Goal: Task Accomplishment & Management: Complete application form

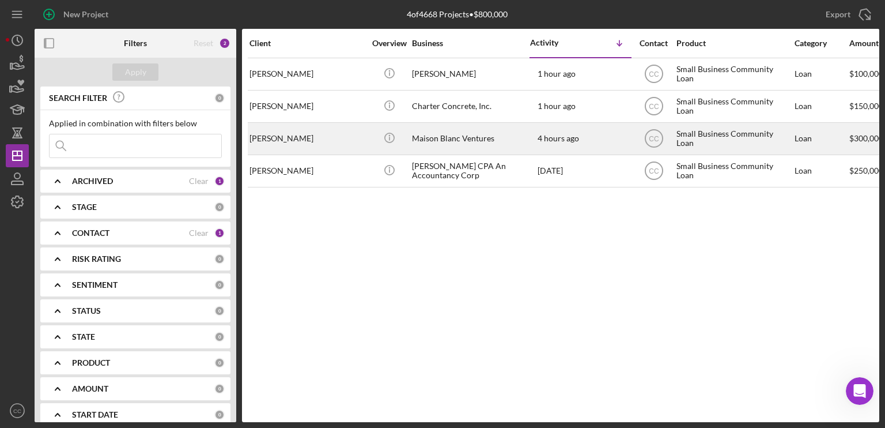
click at [294, 137] on div "[PERSON_NAME]" at bounding box center [307, 138] width 115 height 31
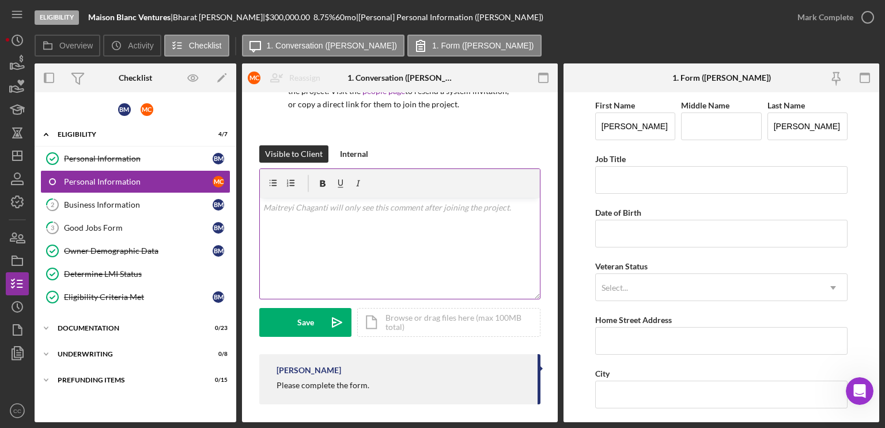
scroll to position [117, 0]
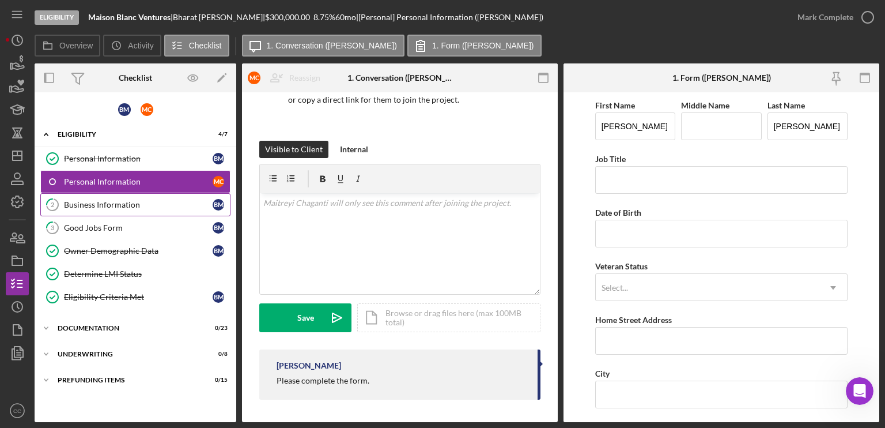
click at [122, 202] on div "Business Information" at bounding box center [138, 204] width 149 height 9
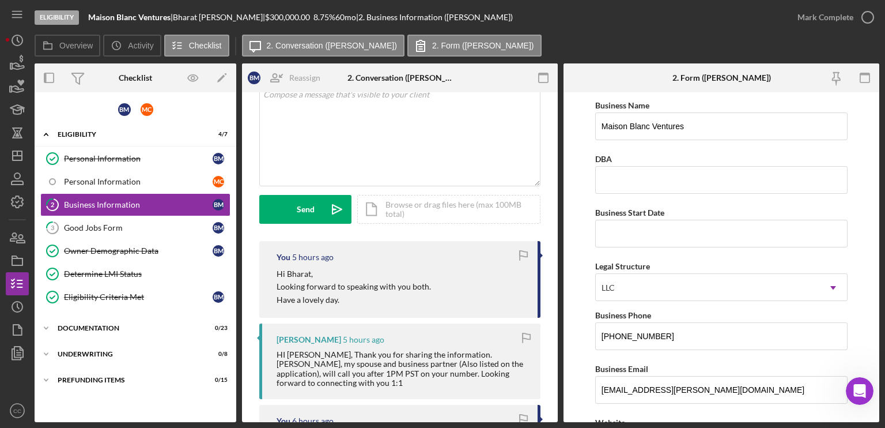
scroll to position [58, 0]
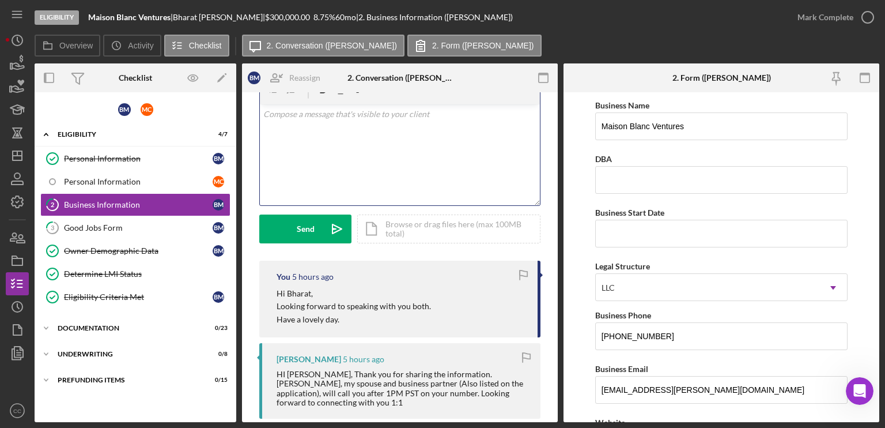
click at [360, 167] on div "v Color teal Color pink Remove color Add row above Add row below Add column bef…" at bounding box center [400, 154] width 280 height 101
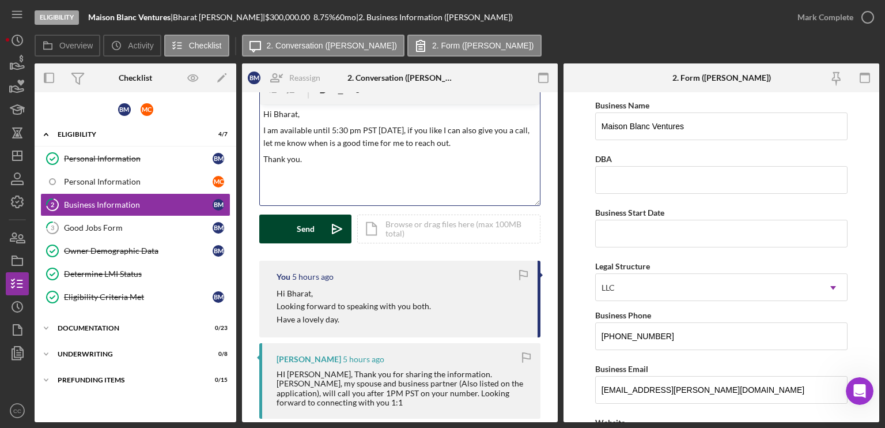
click at [298, 235] on div "Send" at bounding box center [306, 228] width 18 height 29
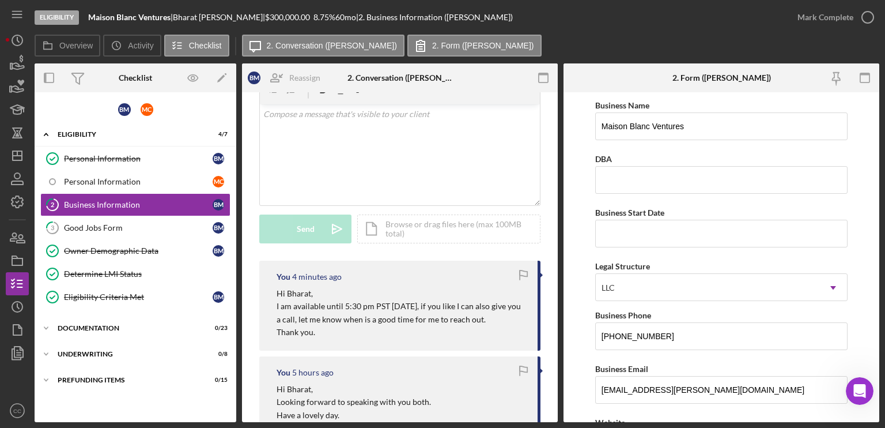
scroll to position [0, 0]
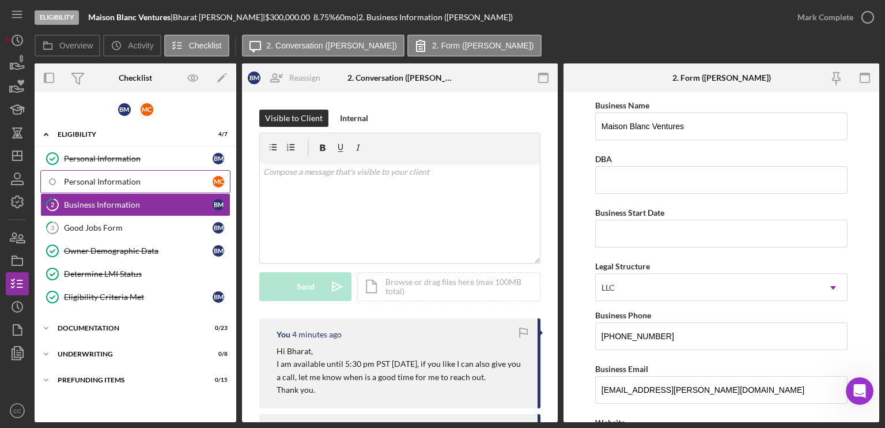
click at [114, 177] on div "Personal Information" at bounding box center [138, 181] width 149 height 9
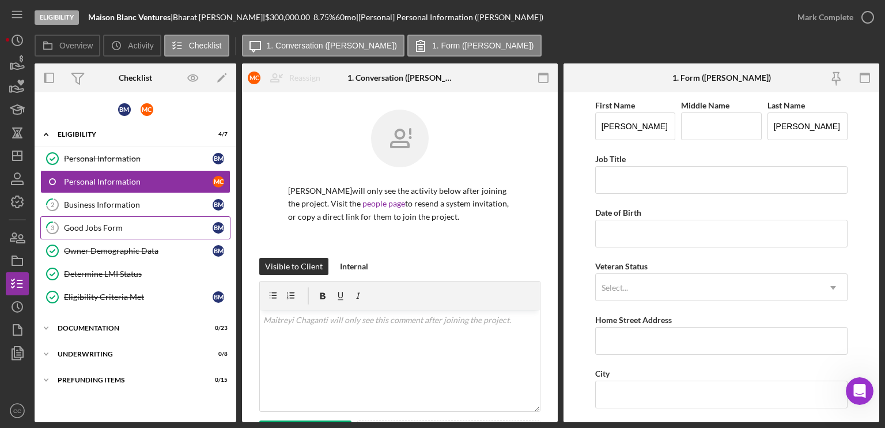
click at [108, 228] on div "Good Jobs Form" at bounding box center [138, 227] width 149 height 9
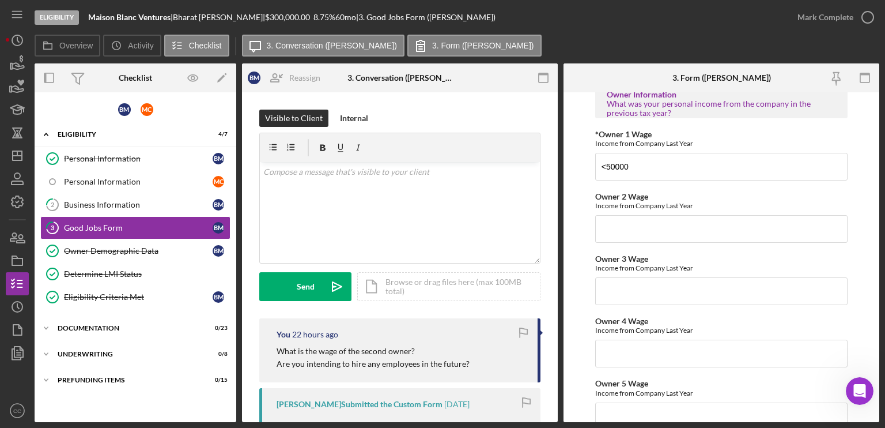
scroll to position [1902, 0]
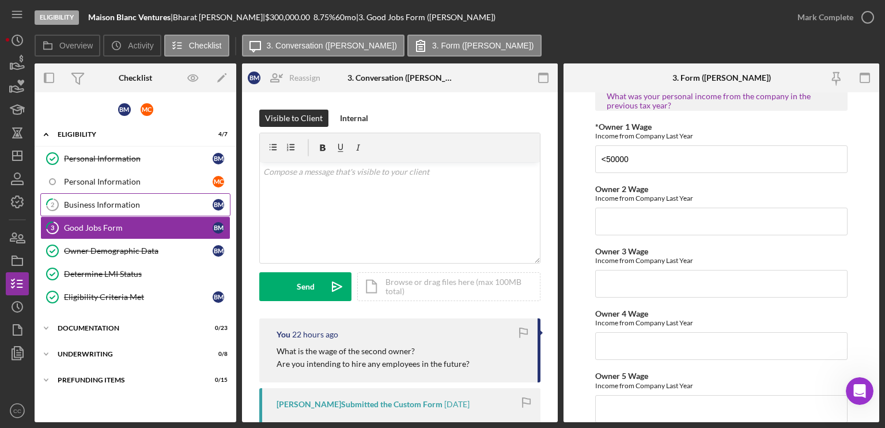
drag, startPoint x: 85, startPoint y: 209, endPoint x: 190, endPoint y: 193, distance: 106.7
click at [85, 209] on link "2 Business Information B M" at bounding box center [135, 204] width 190 height 23
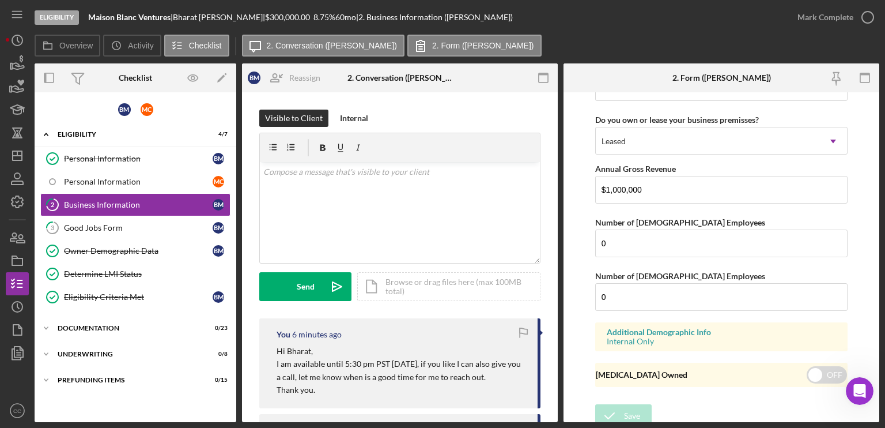
scroll to position [1310, 0]
drag, startPoint x: 644, startPoint y: 239, endPoint x: 589, endPoint y: 239, distance: 54.7
click at [589, 239] on form "Business Name Maison Blanc Ventures DBA Business Start Date Legal Structure LLC…" at bounding box center [722, 257] width 316 height 330
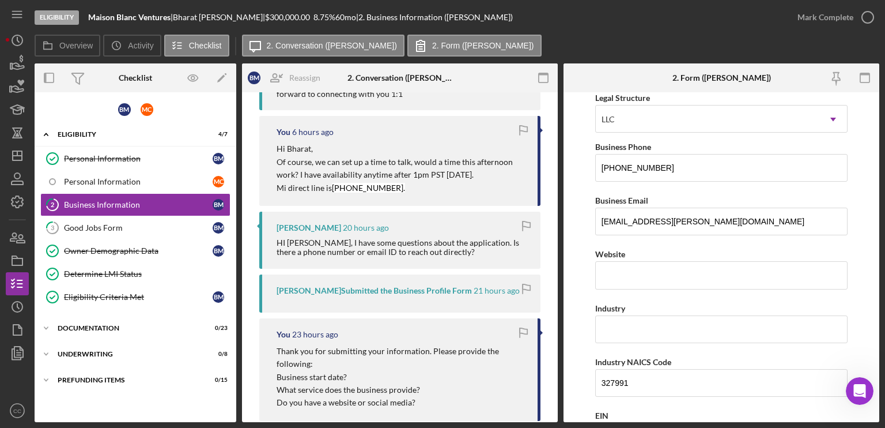
scroll to position [100, 0]
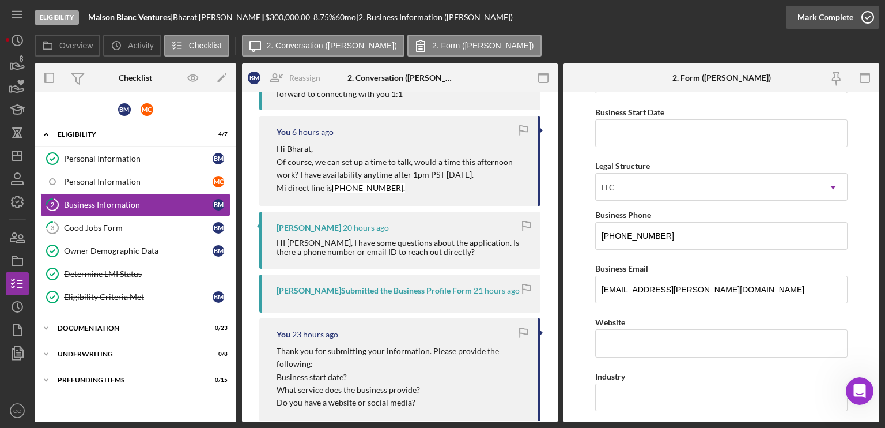
click at [864, 13] on icon "button" at bounding box center [867, 17] width 29 height 29
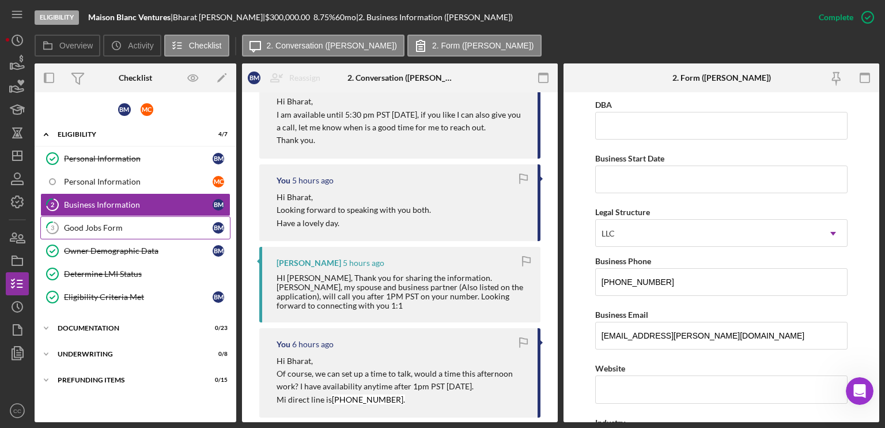
scroll to position [146, 0]
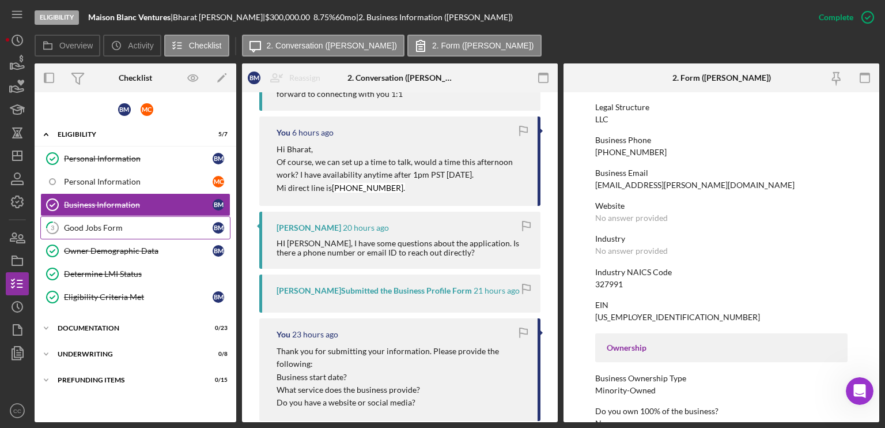
click at [118, 228] on div "Good Jobs Form" at bounding box center [138, 227] width 149 height 9
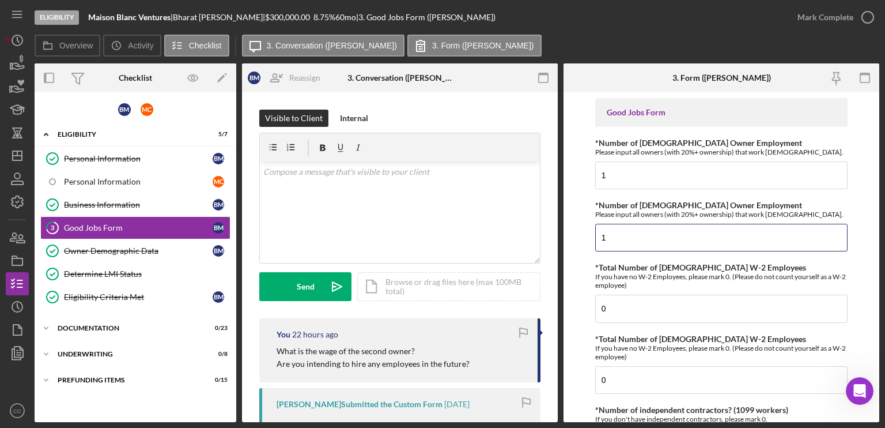
drag, startPoint x: 619, startPoint y: 239, endPoint x: 575, endPoint y: 245, distance: 44.8
click at [575, 245] on form "Good Jobs Form *Number of [DEMOGRAPHIC_DATA] Owner Employment Please input all …" at bounding box center [722, 257] width 316 height 330
click at [587, 170] on form "Good Jobs Form *Number of [DEMOGRAPHIC_DATA] Owner Employment Please input all …" at bounding box center [722, 257] width 316 height 330
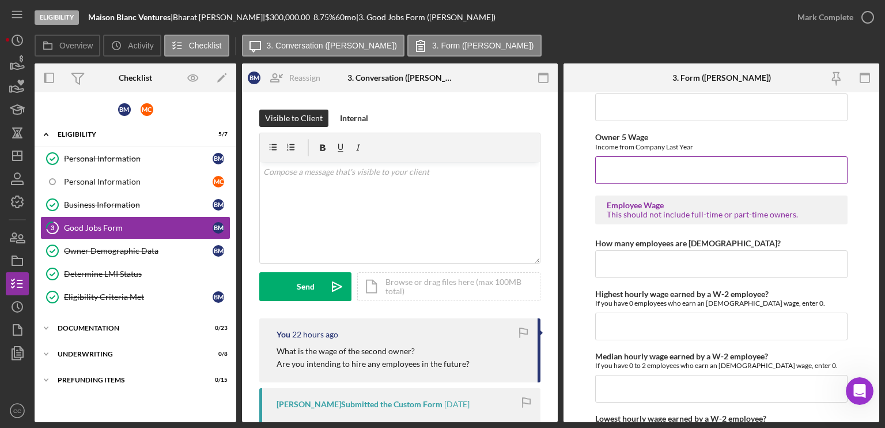
scroll to position [2190, 0]
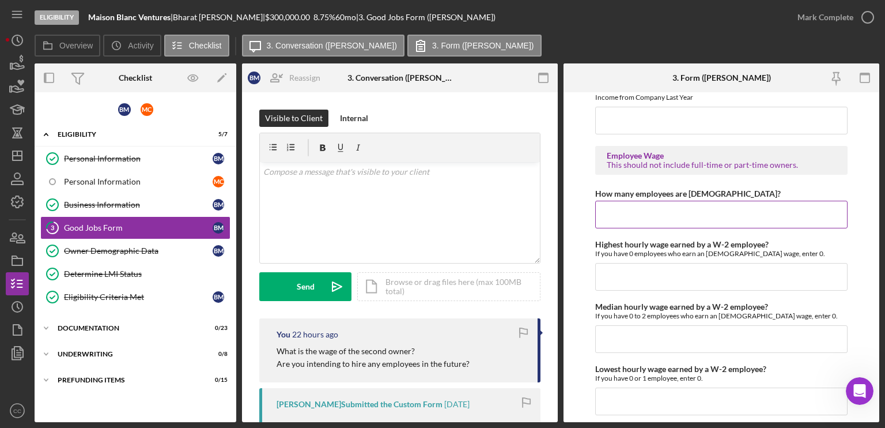
click at [648, 202] on input "How many employees are [DEMOGRAPHIC_DATA]?" at bounding box center [721, 215] width 252 height 28
type input "0"
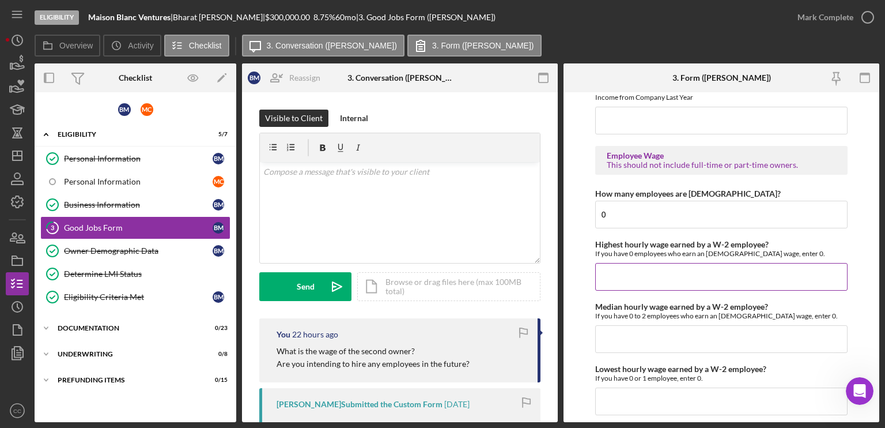
click at [609, 263] on input "Highest hourly wage earned by a W-2 employee?" at bounding box center [721, 277] width 252 height 28
type input "$0"
click at [608, 325] on input "Median hourly wage earned by a W-2 employee?" at bounding box center [721, 339] width 252 height 28
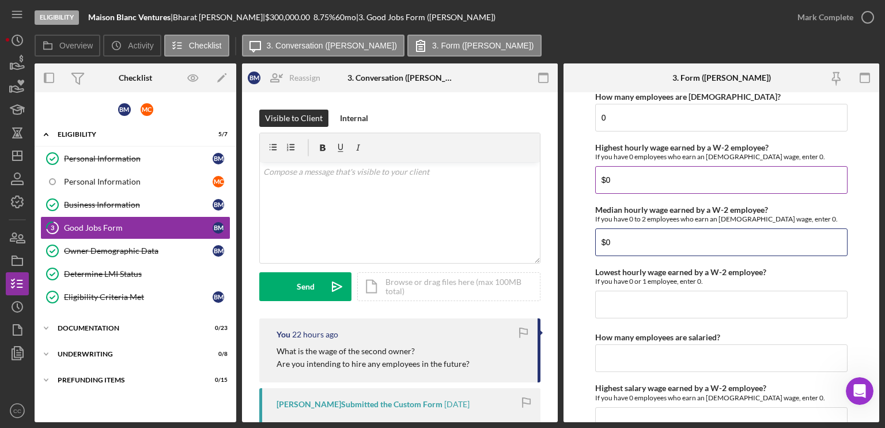
scroll to position [2305, 0]
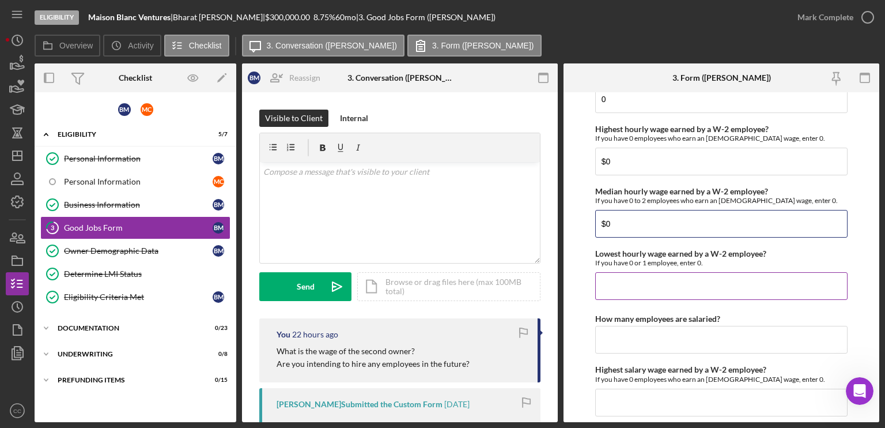
type input "$0"
click at [664, 272] on input "Lowest hourly wage earned by a W-2 employee?" at bounding box center [721, 286] width 252 height 28
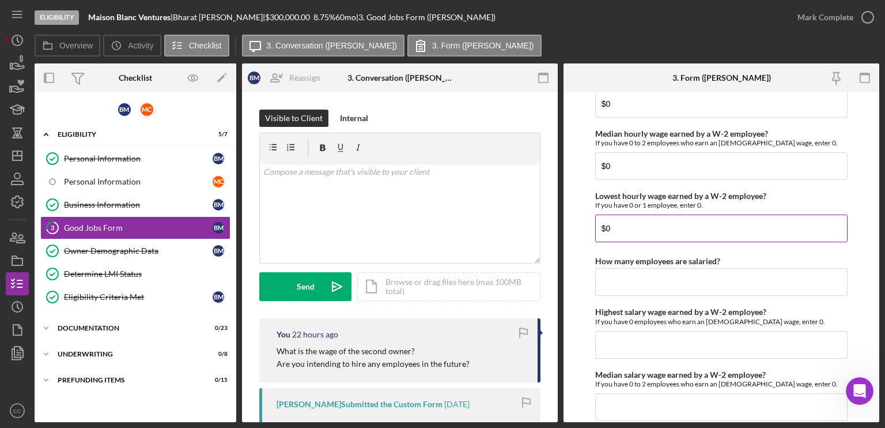
type input "$0"
click at [664, 268] on input "How many employees are salaried?" at bounding box center [721, 282] width 252 height 28
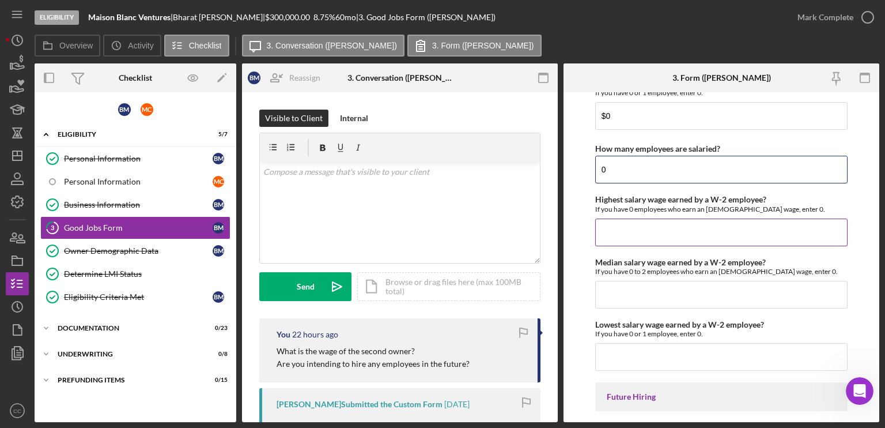
scroll to position [2478, 0]
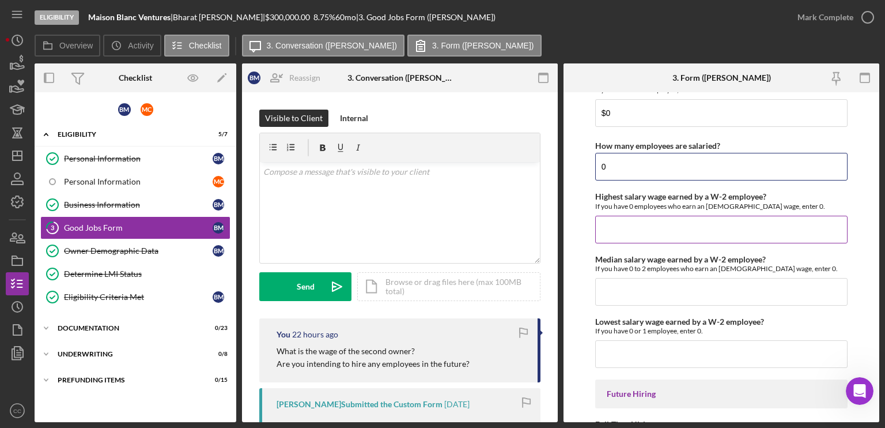
type input "0"
click at [625, 216] on input "Highest salary wage earned by a W-2 employee?" at bounding box center [721, 230] width 252 height 28
type input "$0"
click at [625, 278] on input "Median salary wage earned by a W-2 employee?" at bounding box center [721, 292] width 252 height 28
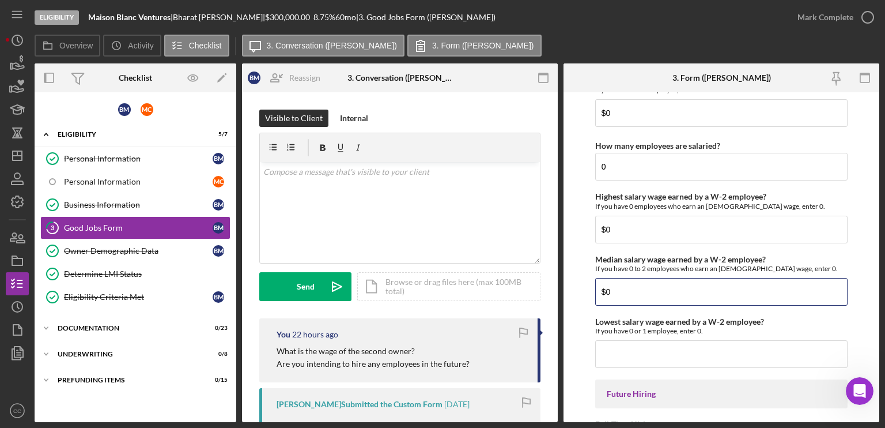
scroll to position [2535, 0]
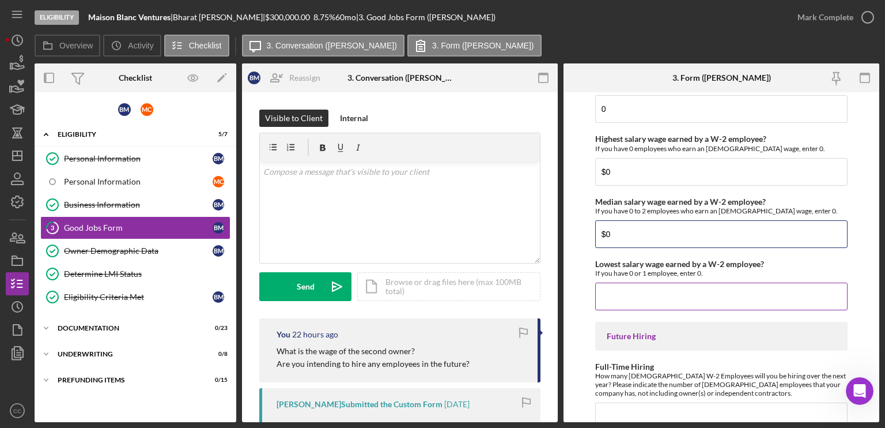
type input "$0"
click at [634, 282] on input "Lowest salary wage earned by a W-2 employee?" at bounding box center [721, 296] width 252 height 28
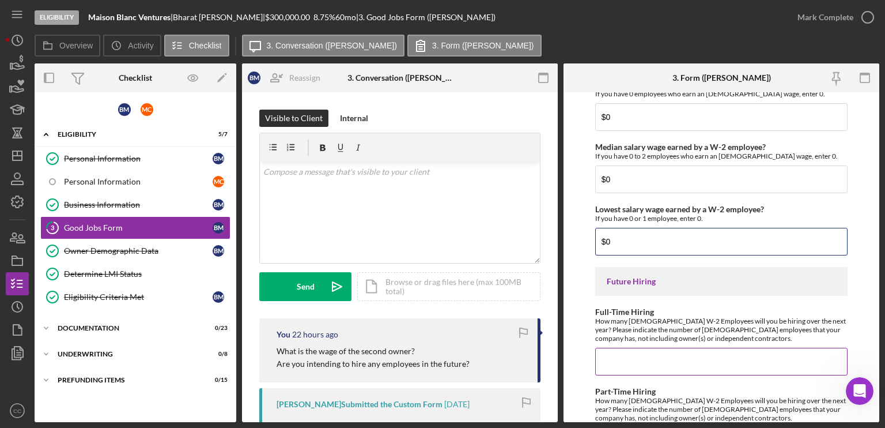
scroll to position [2649, 0]
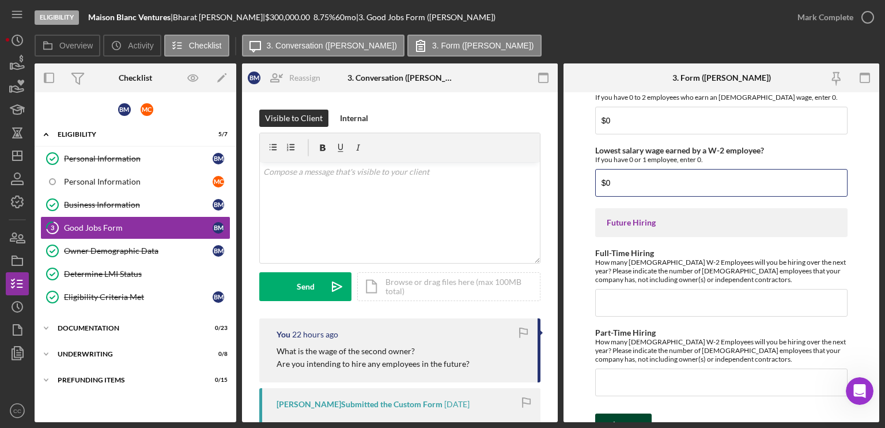
type input "$0"
click at [625, 413] on div "Save" at bounding box center [632, 424] width 16 height 23
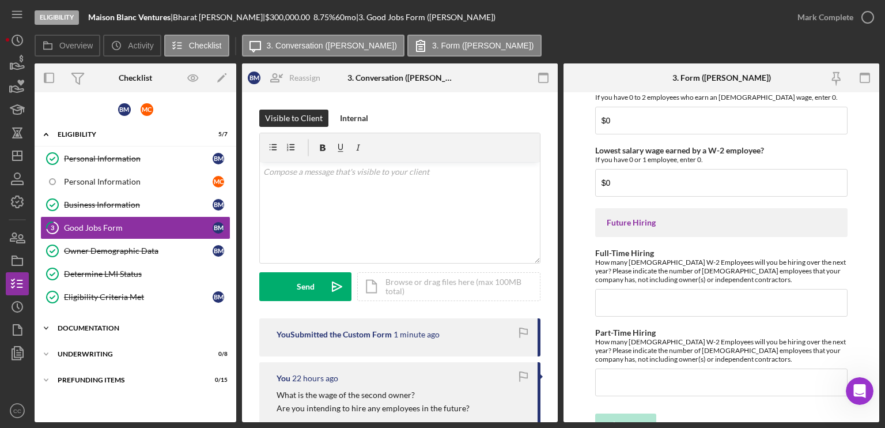
click at [94, 330] on div "Icon/Expander Documentation 0 / 23" at bounding box center [136, 327] width 202 height 23
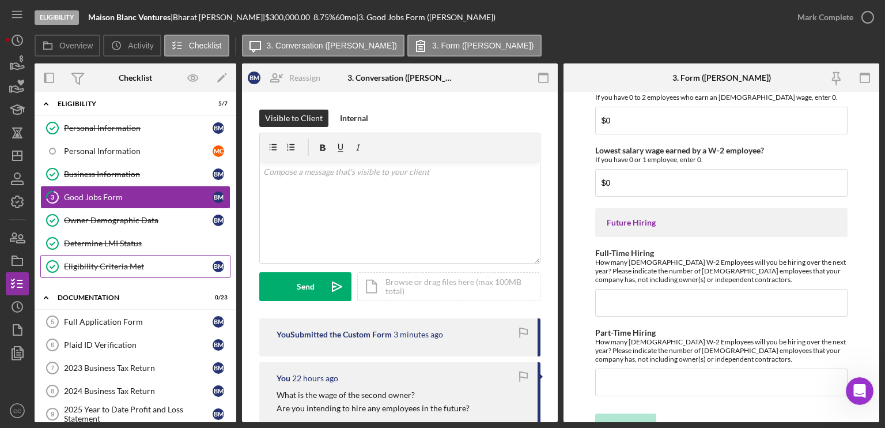
scroll to position [0, 0]
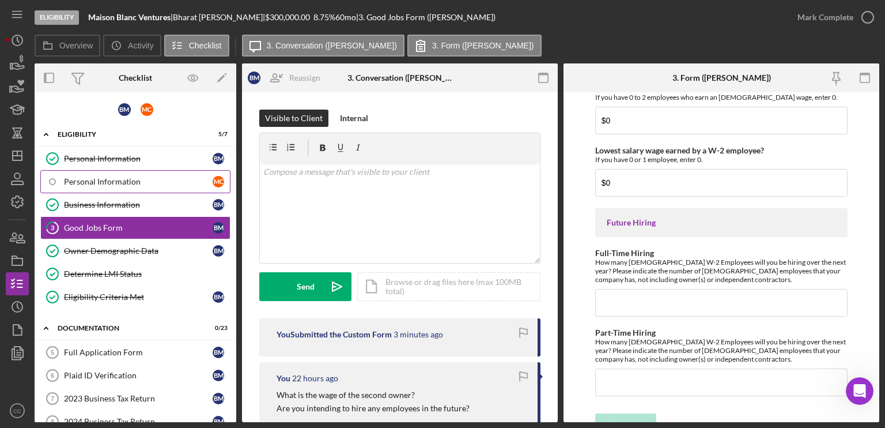
click at [118, 177] on div "Personal Information" at bounding box center [138, 181] width 149 height 9
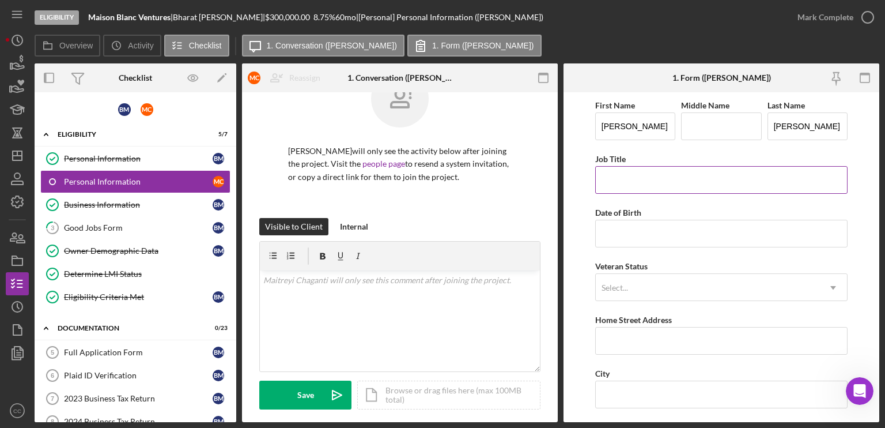
scroll to position [58, 0]
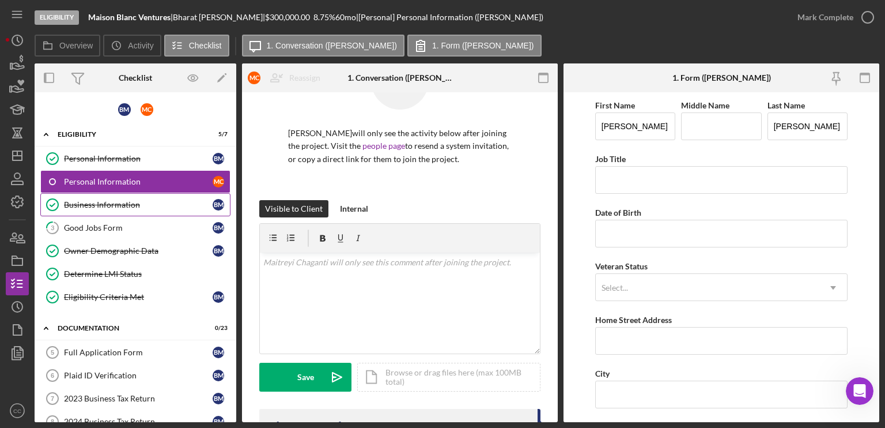
click at [93, 203] on div "Business Information" at bounding box center [138, 204] width 149 height 9
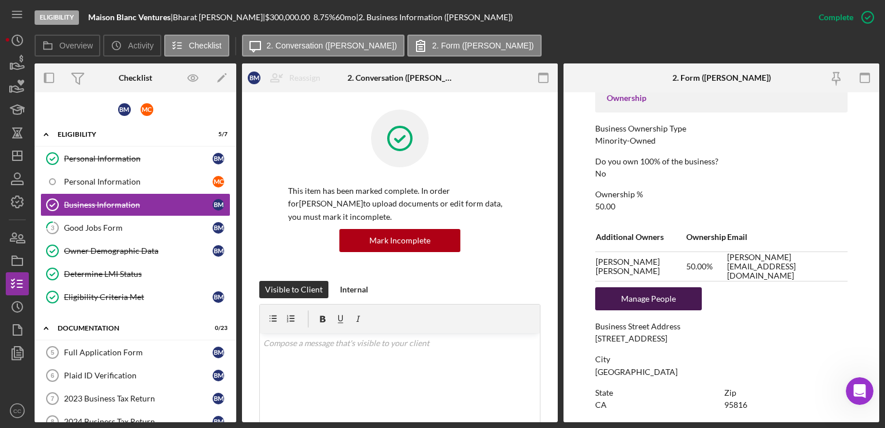
scroll to position [403, 0]
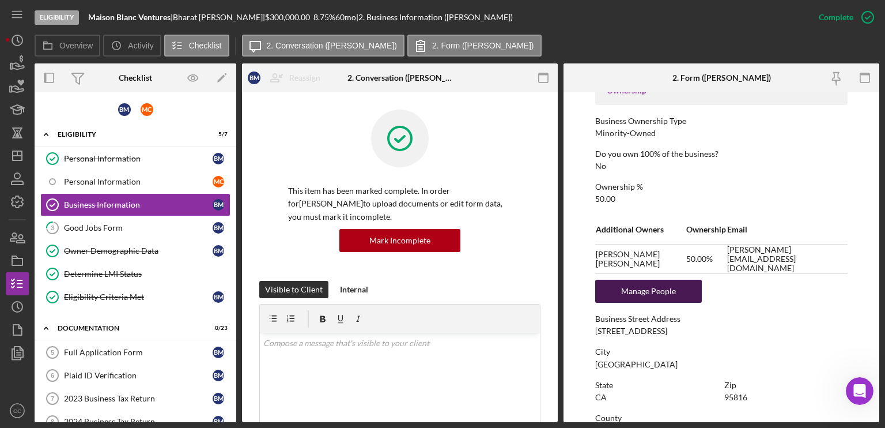
click at [643, 292] on div "Manage People" at bounding box center [648, 290] width 95 height 23
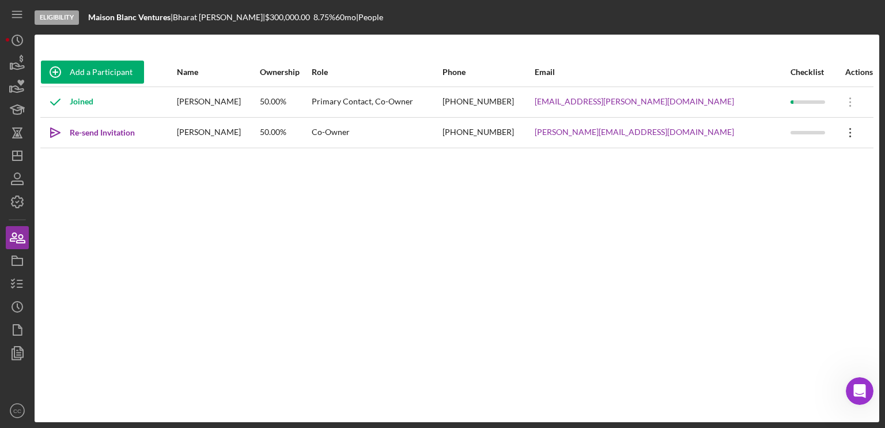
click at [849, 107] on icon at bounding box center [850, 101] width 2 height 9
click at [495, 188] on div "Add a Participant Name Ownership Role Phone Email Checklist Actions Joined [PER…" at bounding box center [457, 228] width 845 height 341
click at [841, 129] on icon "Icon/Overflow" at bounding box center [850, 132] width 29 height 29
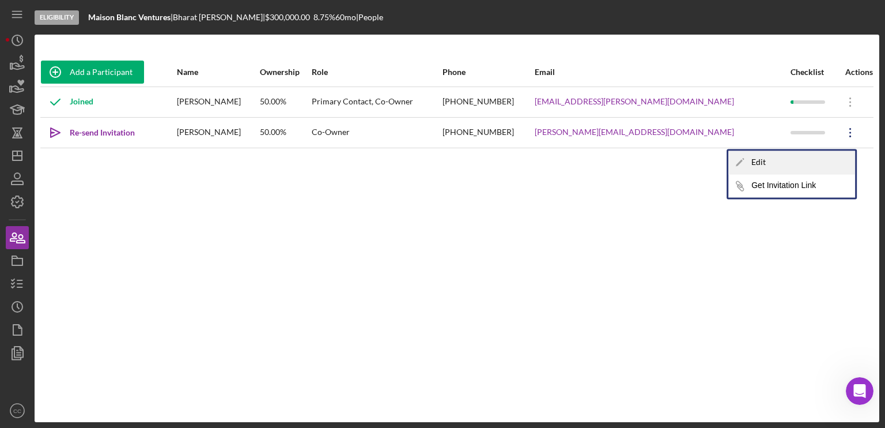
click at [761, 158] on div "Icon/Edit Edit" at bounding box center [791, 162] width 127 height 24
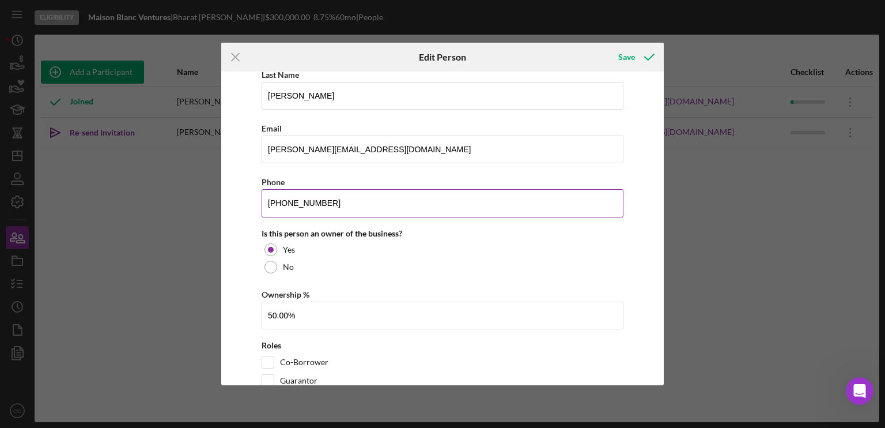
scroll to position [143, 0]
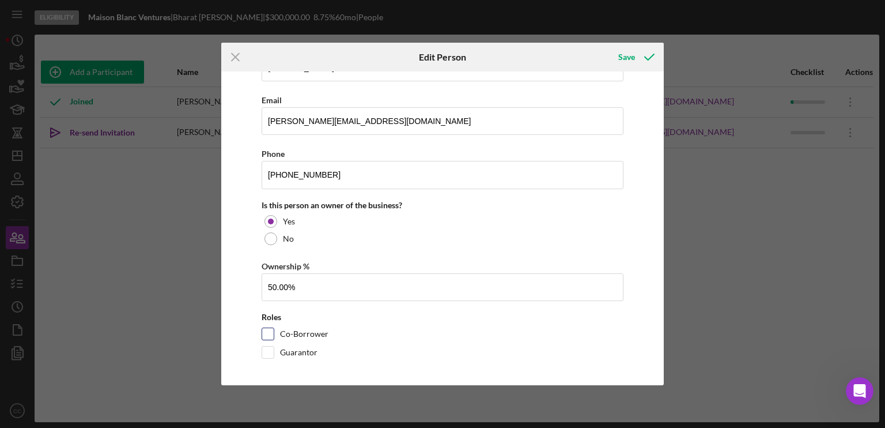
click at [267, 331] on input "Co-Borrower" at bounding box center [268, 334] width 12 height 12
checkbox input "true"
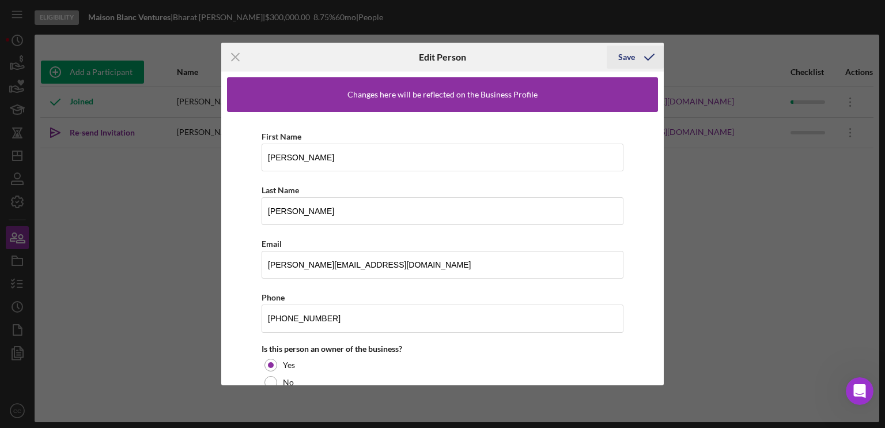
click at [625, 59] on div "Save" at bounding box center [626, 57] width 17 height 23
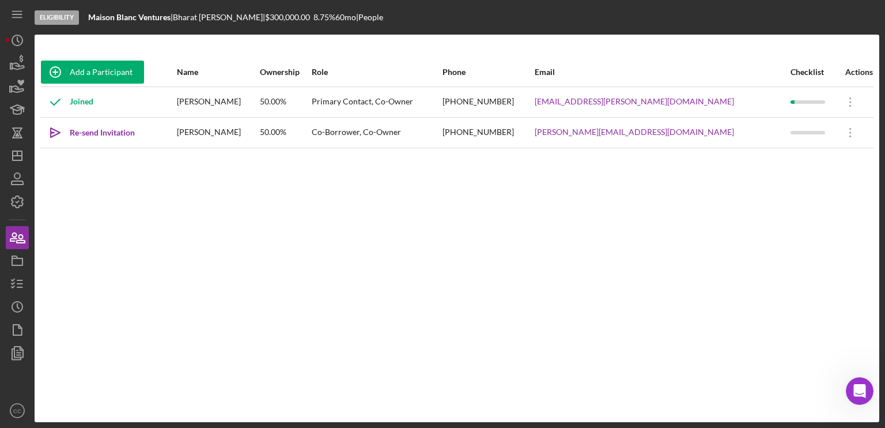
click at [278, 203] on div "Add a Participant Name Ownership Role Phone Email Checklist Actions Joined [PER…" at bounding box center [457, 228] width 845 height 341
click at [93, 131] on div "Re-send Invitation" at bounding box center [102, 132] width 65 height 23
click at [12, 283] on polyline "button" at bounding box center [13, 283] width 3 height 2
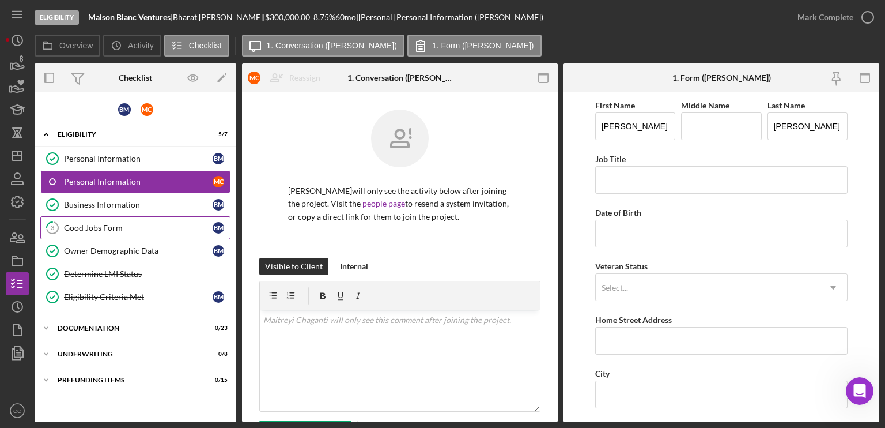
click at [101, 224] on div "Good Jobs Form" at bounding box center [138, 227] width 149 height 9
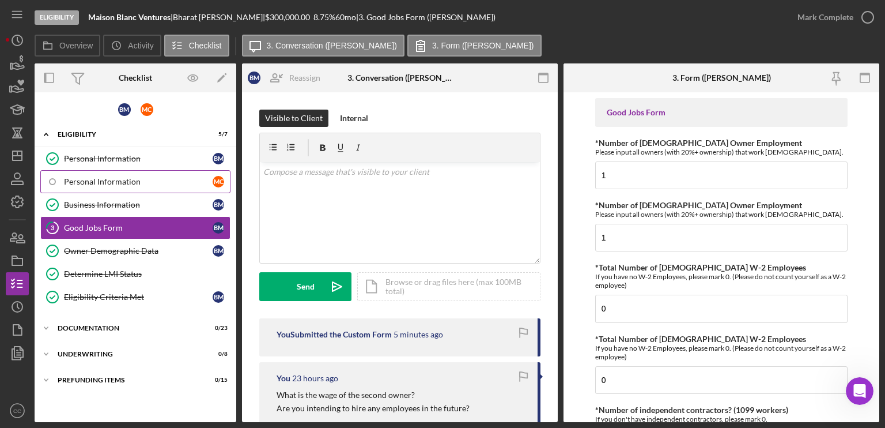
click at [132, 177] on div "Personal Information" at bounding box center [138, 181] width 149 height 9
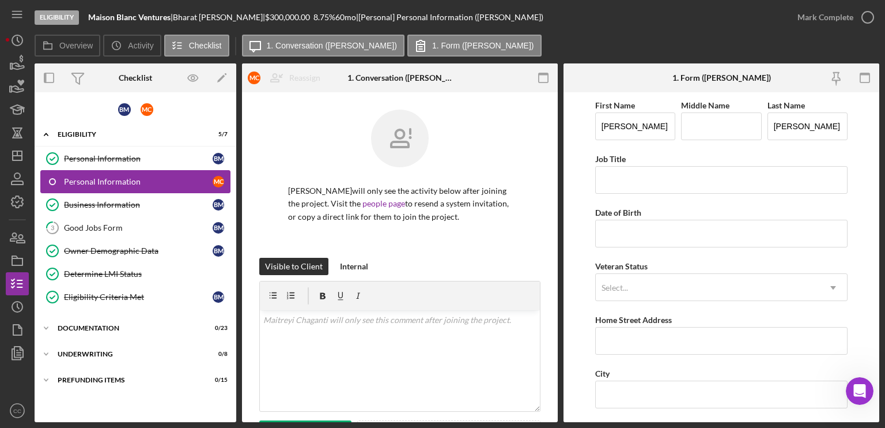
click at [128, 177] on div "Personal Information" at bounding box center [138, 181] width 149 height 9
click at [99, 228] on div "Good Jobs Form" at bounding box center [138, 227] width 149 height 9
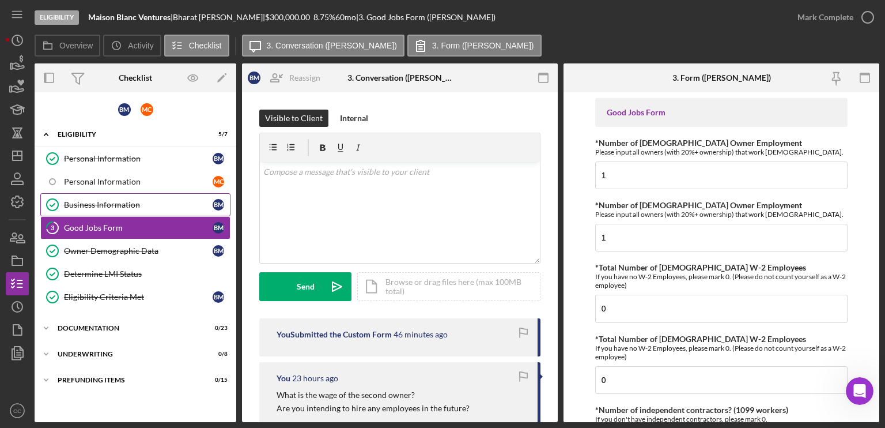
drag, startPoint x: 104, startPoint y: 200, endPoint x: 224, endPoint y: 198, distance: 119.9
click at [104, 200] on div "Business Information" at bounding box center [138, 204] width 149 height 9
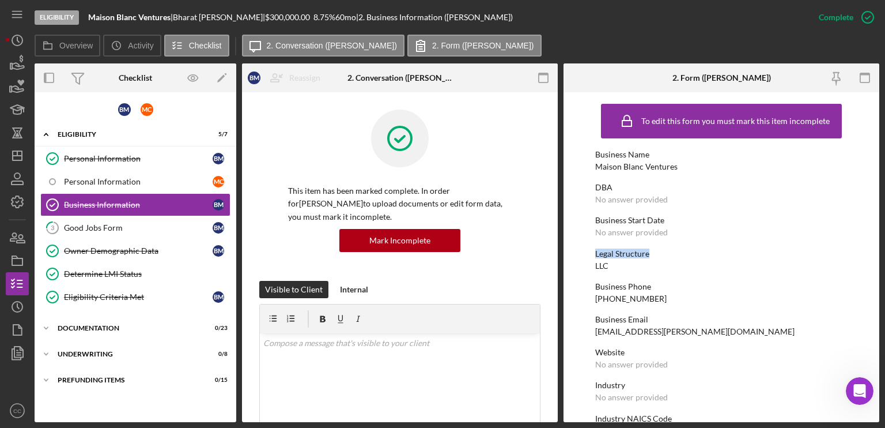
drag, startPoint x: 657, startPoint y: 252, endPoint x: 592, endPoint y: 256, distance: 65.2
click at [592, 256] on form "To edit this form you must mark this item incomplete Business Name Maison Blanc…" at bounding box center [722, 257] width 316 height 330
drag, startPoint x: 127, startPoint y: 180, endPoint x: 226, endPoint y: 195, distance: 99.6
click at [127, 180] on div "Personal Information" at bounding box center [138, 181] width 149 height 9
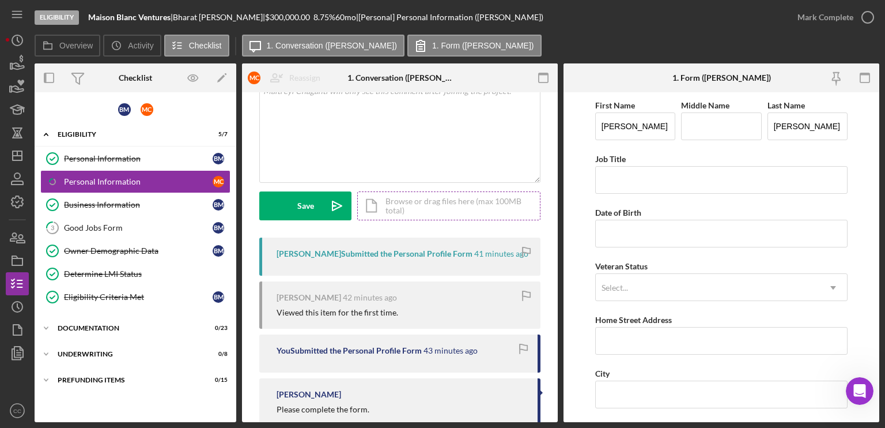
scroll to position [61, 0]
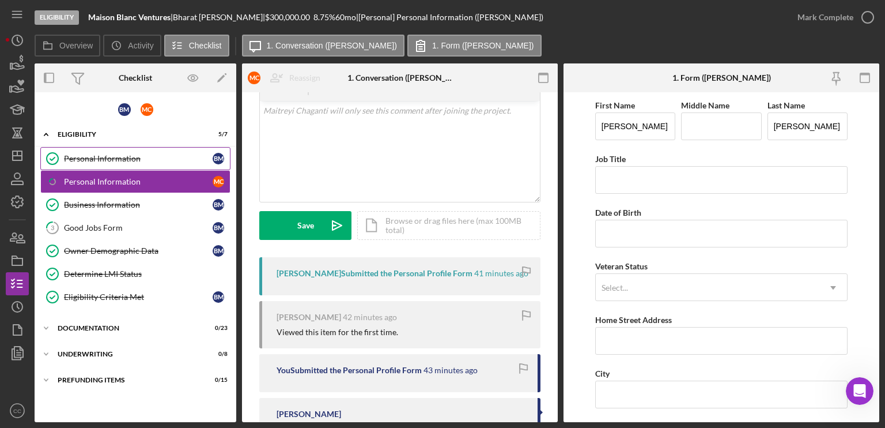
click at [77, 157] on div "Personal Information" at bounding box center [138, 158] width 149 height 9
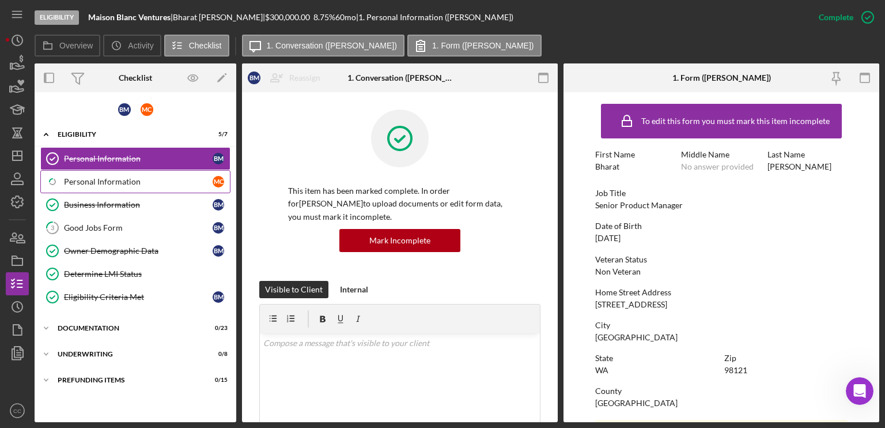
click at [122, 180] on div "Personal Information" at bounding box center [138, 181] width 149 height 9
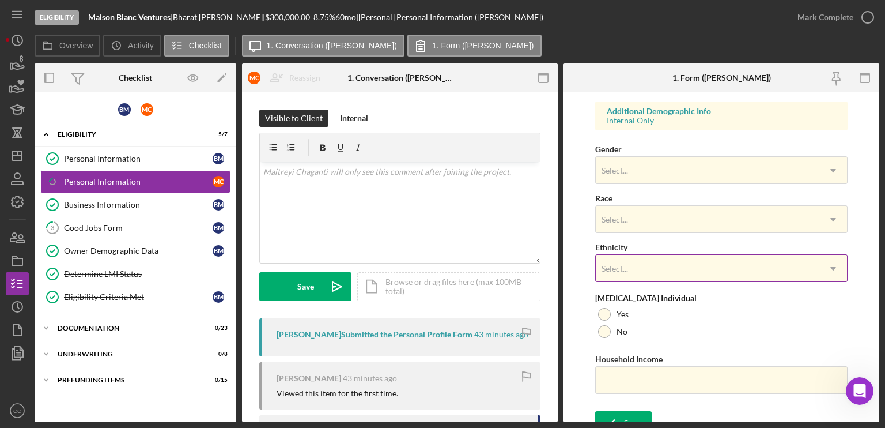
scroll to position [437, 0]
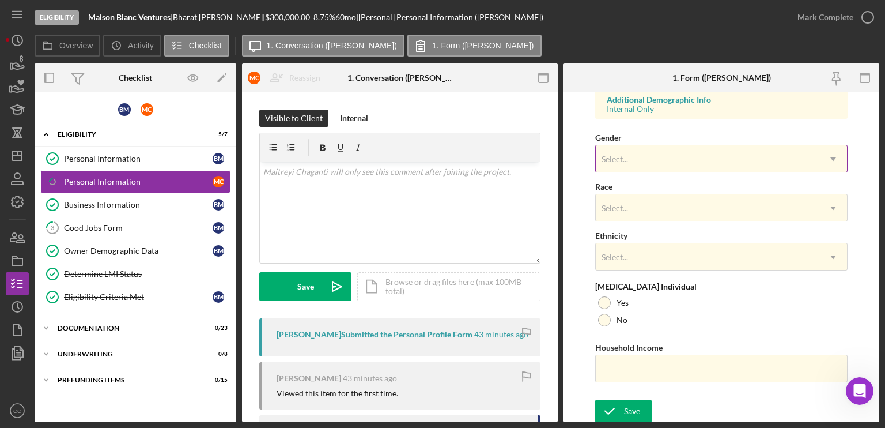
click at [753, 160] on div "Select..." at bounding box center [708, 159] width 224 height 27
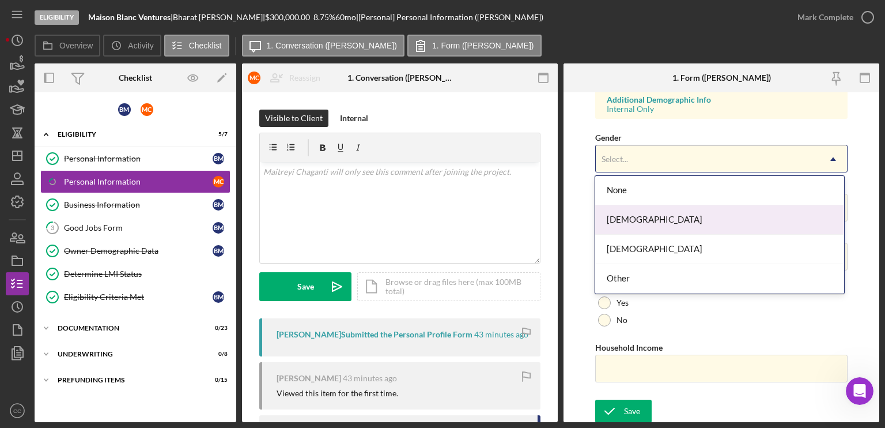
click at [646, 222] on div "[DEMOGRAPHIC_DATA]" at bounding box center [719, 219] width 249 height 29
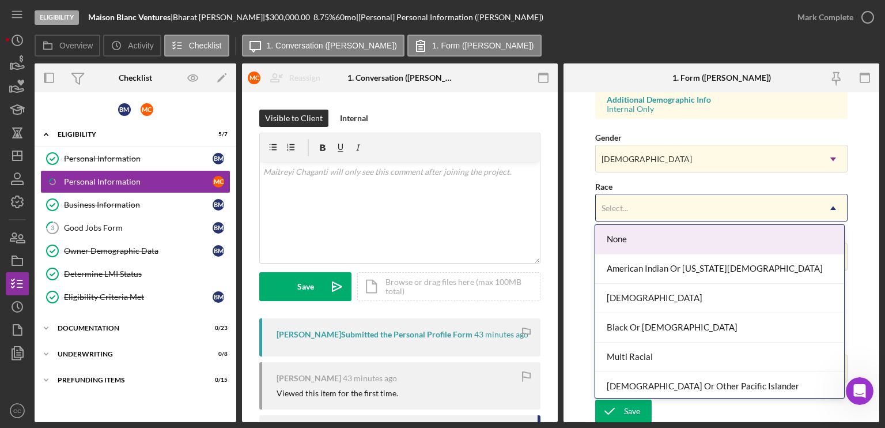
click at [636, 207] on div "Select..." at bounding box center [708, 208] width 224 height 27
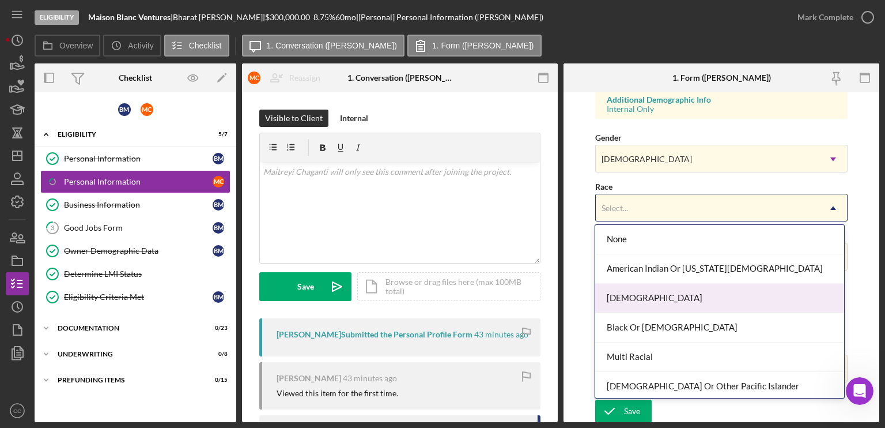
click at [636, 297] on div "[DEMOGRAPHIC_DATA]" at bounding box center [719, 297] width 249 height 29
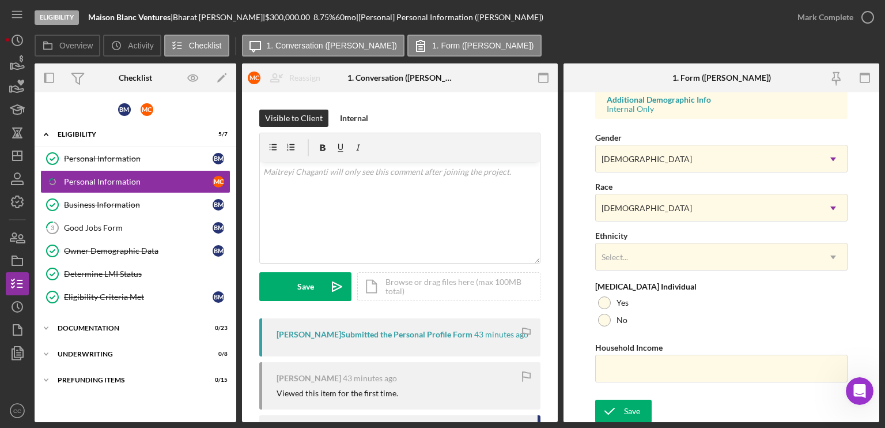
click at [604, 328] on div "First Name [PERSON_NAME] Middle Name Last Name [PERSON_NAME] Job Title Scientis…" at bounding box center [721, 27] width 252 height 733
click at [605, 321] on div at bounding box center [604, 319] width 13 height 13
click at [622, 412] on icon "submit" at bounding box center [609, 410] width 29 height 29
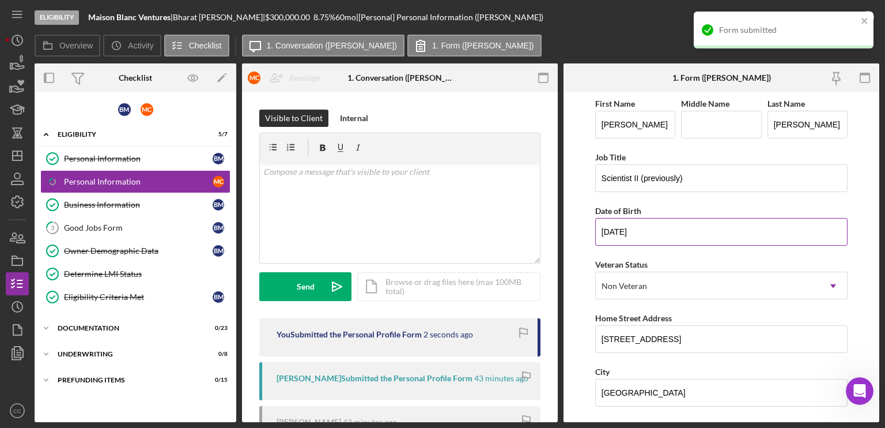
scroll to position [0, 0]
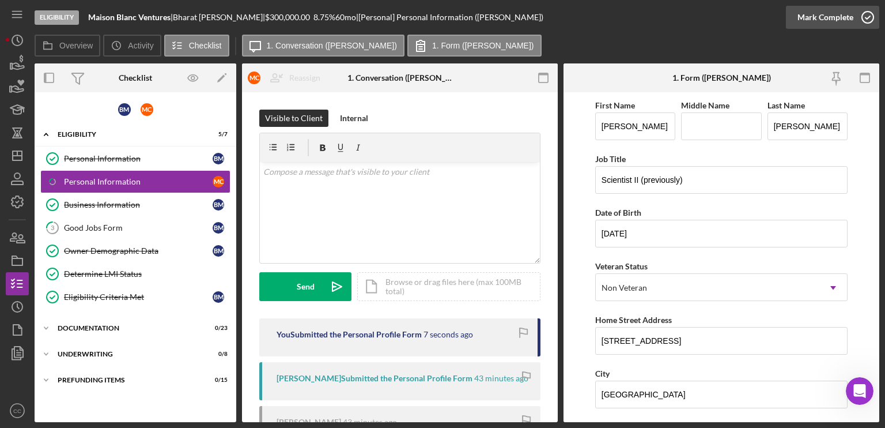
click at [863, 17] on icon "button" at bounding box center [867, 17] width 29 height 29
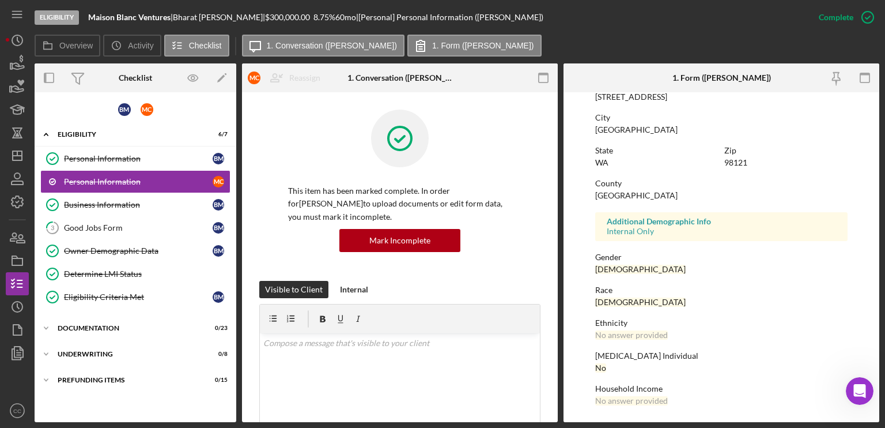
scroll to position [207, 0]
click at [101, 163] on link "Personal Information Personal Information B M" at bounding box center [135, 158] width 190 height 23
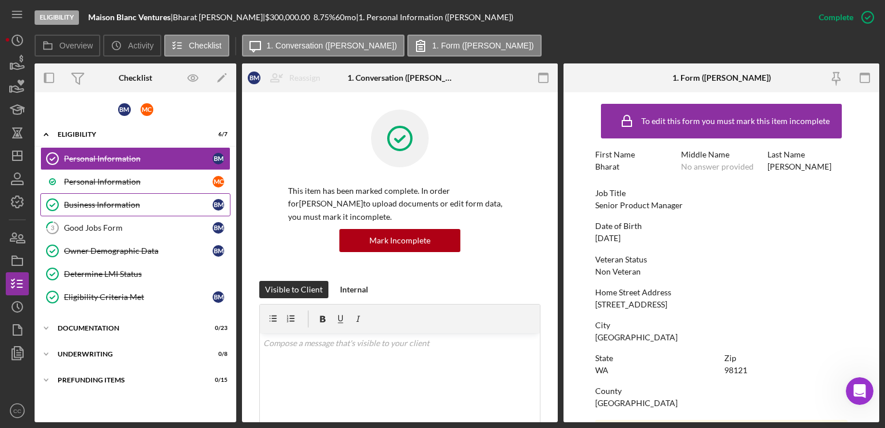
click at [109, 206] on div "Business Information" at bounding box center [138, 204] width 149 height 9
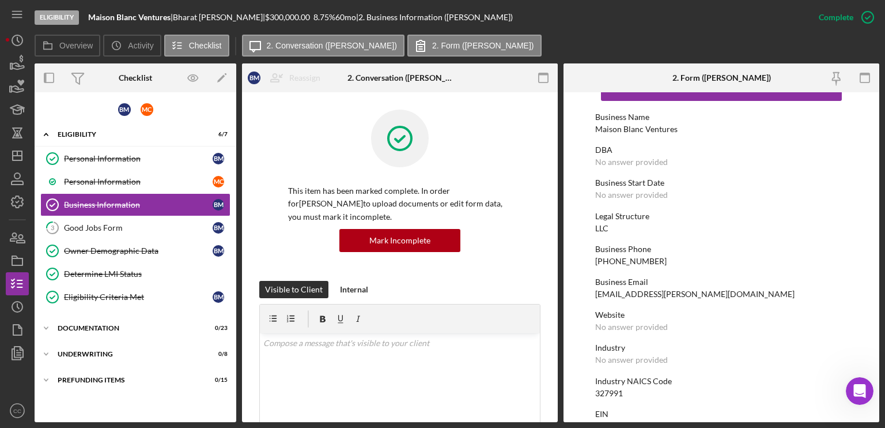
scroll to position [58, 0]
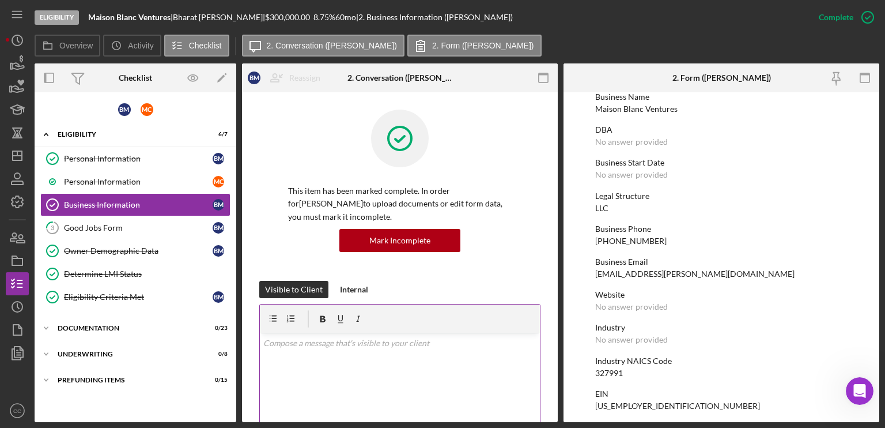
click at [398, 369] on div "v Color teal Color pink Remove color Add row above Add row below Add column bef…" at bounding box center [400, 383] width 280 height 101
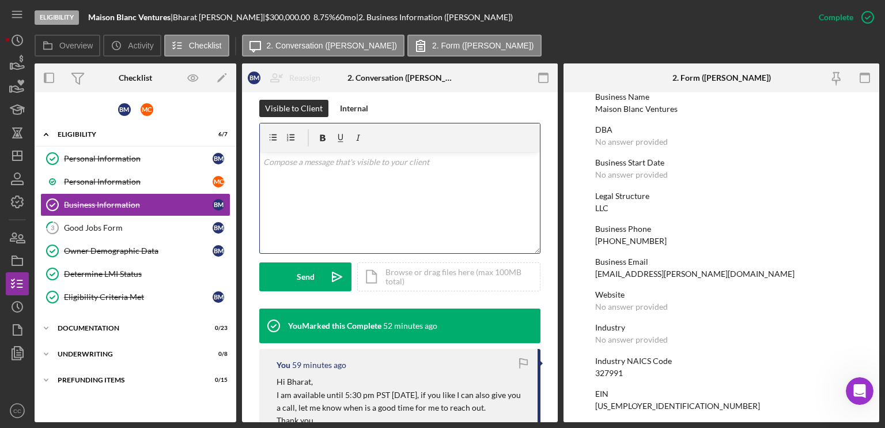
scroll to position [230, 0]
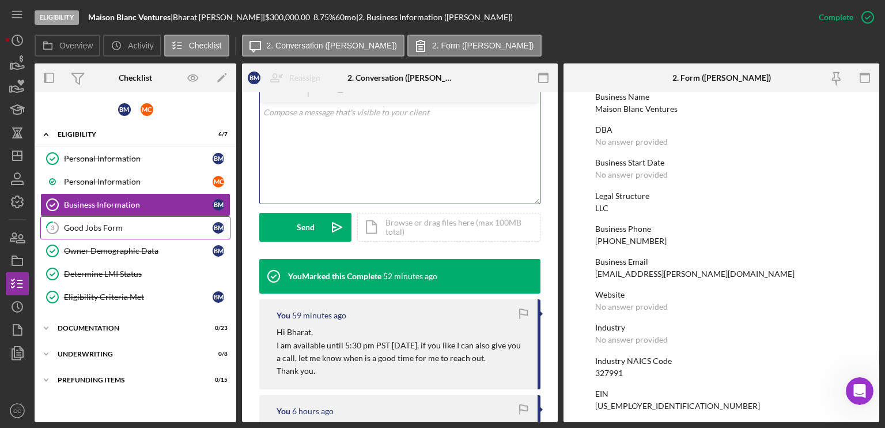
click at [126, 228] on div "Good Jobs Form" at bounding box center [138, 227] width 149 height 9
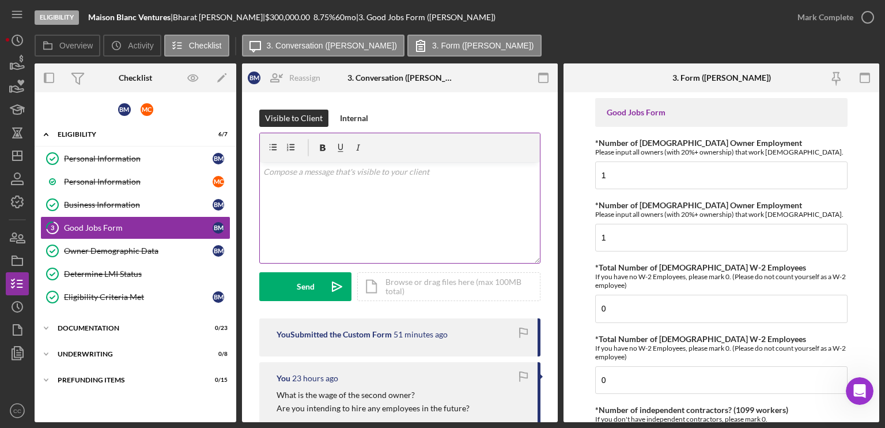
click at [354, 186] on div "v Color teal Color pink Remove color Add row above Add row below Add column bef…" at bounding box center [400, 212] width 280 height 101
click at [438, 194] on div "v Color teal Color pink Remove color Add row above Add row below Add column bef…" at bounding box center [400, 212] width 280 height 101
drag, startPoint x: 355, startPoint y: 180, endPoint x: 32, endPoint y: 172, distance: 322.8
click at [32, 172] on div "Eligibility Maison Blanc Ventures | [PERSON_NAME] | $300,000.00 8.75 % 60 mo | …" at bounding box center [443, 211] width 874 height 422
copy p "Hi [PERSON_NAME] and"
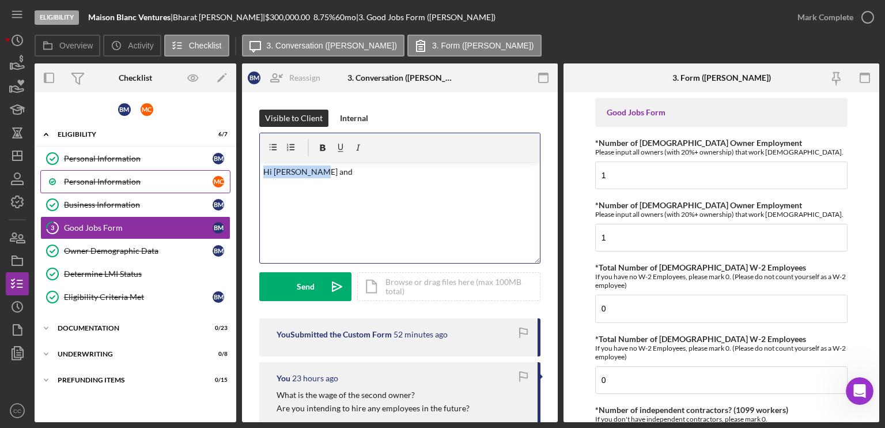
click at [88, 182] on div "Personal Information" at bounding box center [138, 181] width 149 height 9
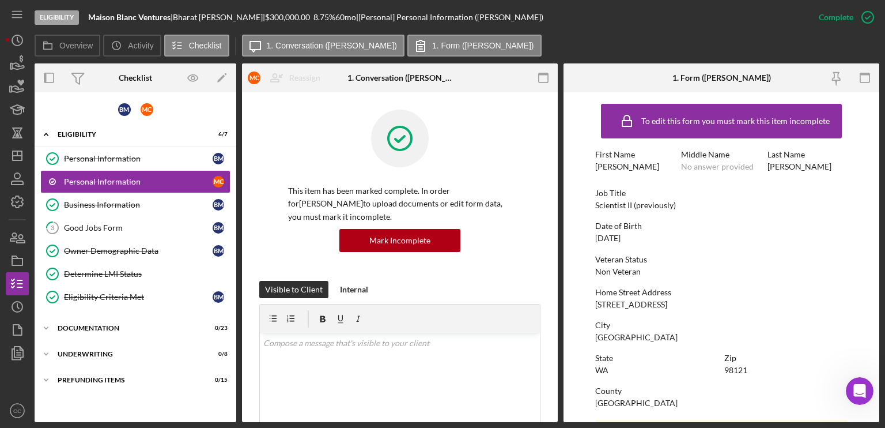
click at [610, 169] on div "[PERSON_NAME]" at bounding box center [627, 166] width 64 height 9
click at [126, 225] on div "Good Jobs Form" at bounding box center [138, 227] width 149 height 9
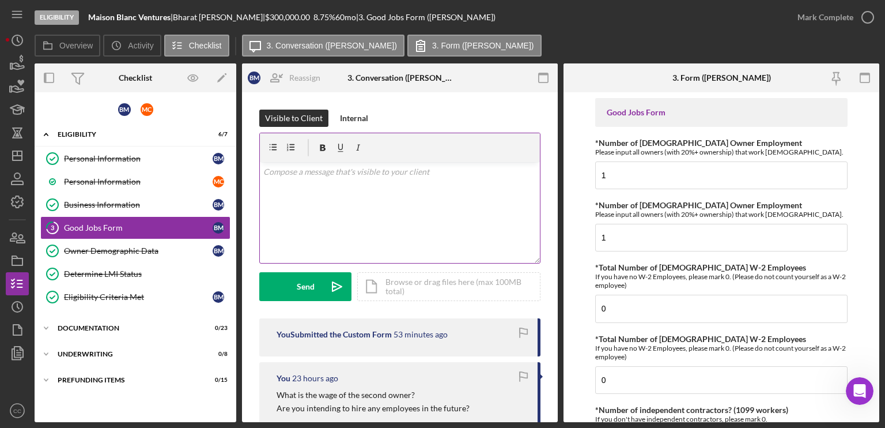
click at [367, 196] on div "v Color teal Color pink Remove color Add row above Add row below Add column bef…" at bounding box center [400, 212] width 280 height 101
click at [398, 183] on div "v Color teal Color pink Remove color Add row above Add row below Add column bef…" at bounding box center [400, 212] width 280 height 101
paste div
click at [434, 184] on p "Please clarify the industry the business is in." at bounding box center [400, 188] width 274 height 13
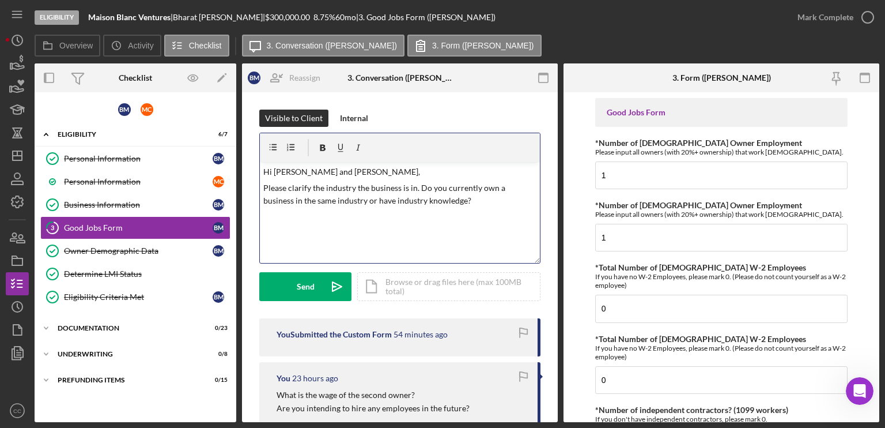
click at [487, 201] on p "Please clarify the industry the business is in. Do you currently own a business…" at bounding box center [400, 195] width 274 height 26
click at [449, 222] on p at bounding box center [400, 216] width 274 height 13
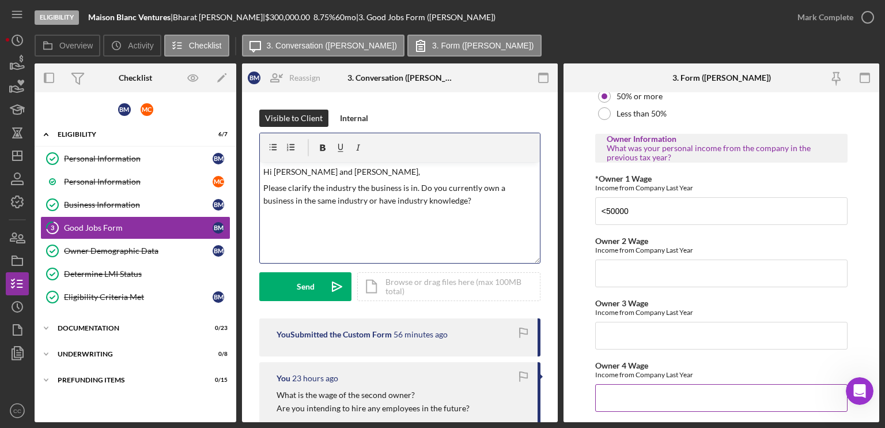
scroll to position [1844, 0]
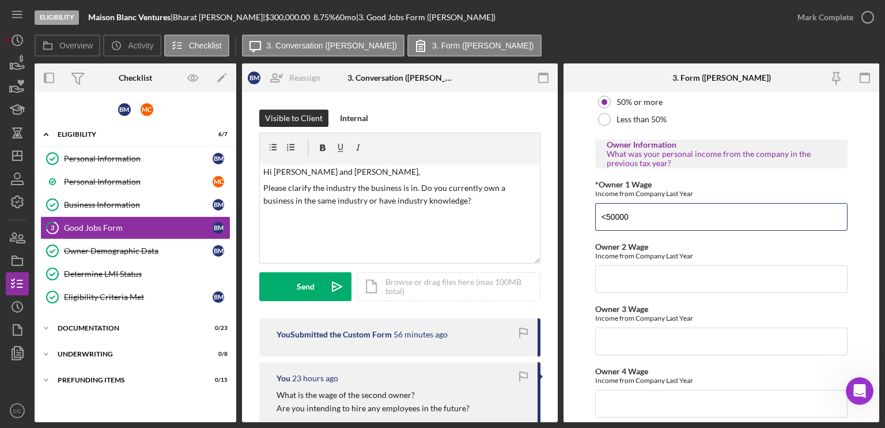
drag, startPoint x: 681, startPoint y: 200, endPoint x: 558, endPoint y: 213, distance: 123.4
click at [558, 213] on div "Overview Internal Workflow Stage Eligibility Icon/Dropdown Arrow Archive (can u…" at bounding box center [457, 242] width 845 height 358
type input "0"
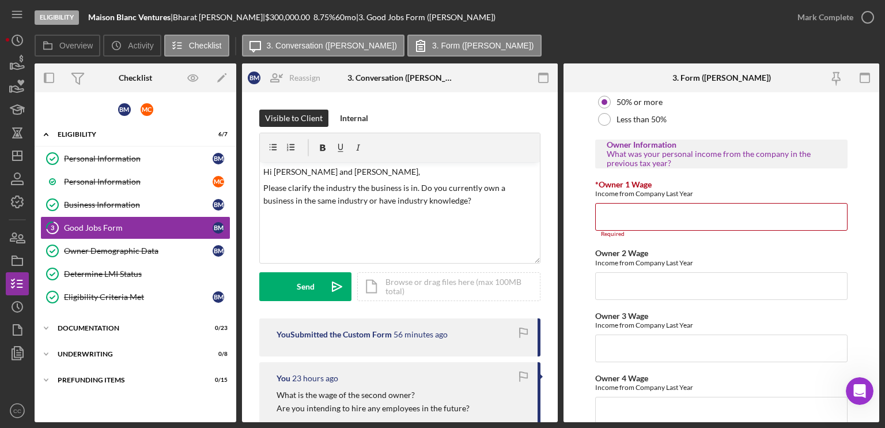
click at [577, 239] on form "Good Jobs Form *Number of [DEMOGRAPHIC_DATA] Owner Employment Please input all …" at bounding box center [722, 257] width 316 height 330
click at [638, 203] on input "*Owner 1 Wage" at bounding box center [721, 217] width 252 height 28
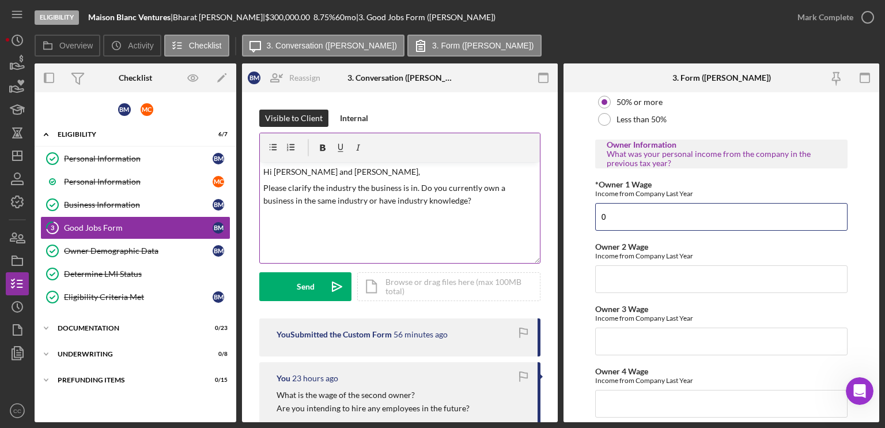
type input "0"
click at [493, 208] on div "v Color teal Color pink Remove color Add row above Add row below Add column bef…" at bounding box center [400, 212] width 280 height 101
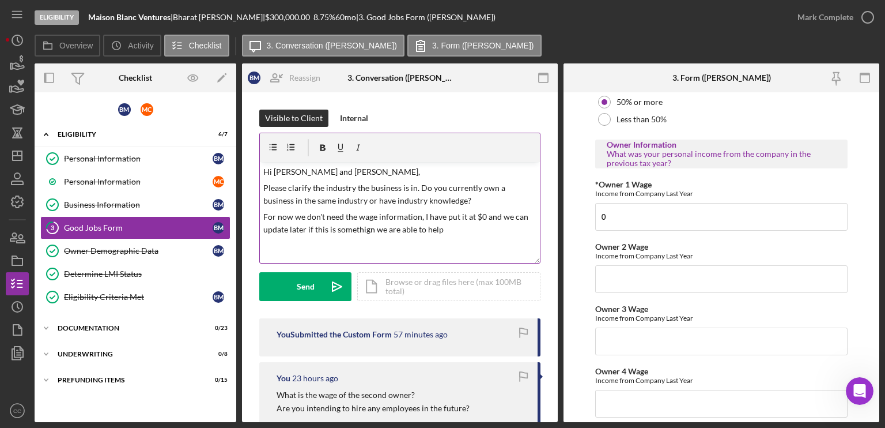
click at [466, 237] on div "v Color teal Color pink Remove color Add row above Add row below Add column bef…" at bounding box center [400, 212] width 280 height 101
drag, startPoint x: 463, startPoint y: 237, endPoint x: 259, endPoint y: 216, distance: 205.1
click at [260, 216] on div "v Color teal Color pink Remove color Add row above Add row below Add column bef…" at bounding box center [400, 212] width 280 height 101
click at [495, 188] on p "Please clarify the industry the business is in. Do you currently own a business…" at bounding box center [400, 195] width 274 height 26
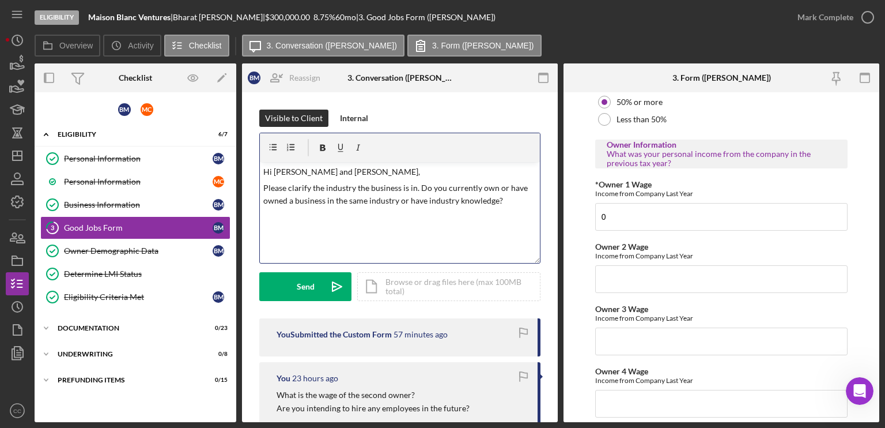
click at [504, 200] on p "Please clarify the industry the business is in. Do you currently own or have ow…" at bounding box center [400, 195] width 274 height 26
click at [425, 199] on p "Please clarify the industry the business is in. Do you currently own or have ow…" at bounding box center [400, 195] width 274 height 26
click at [326, 211] on p "Please clarify the industry the business is in. Do you currently own or have ow…" at bounding box center [400, 201] width 274 height 39
click at [265, 185] on p "Please clarify the industry the business is in. Do you currently own or have ow…" at bounding box center [400, 201] width 274 height 39
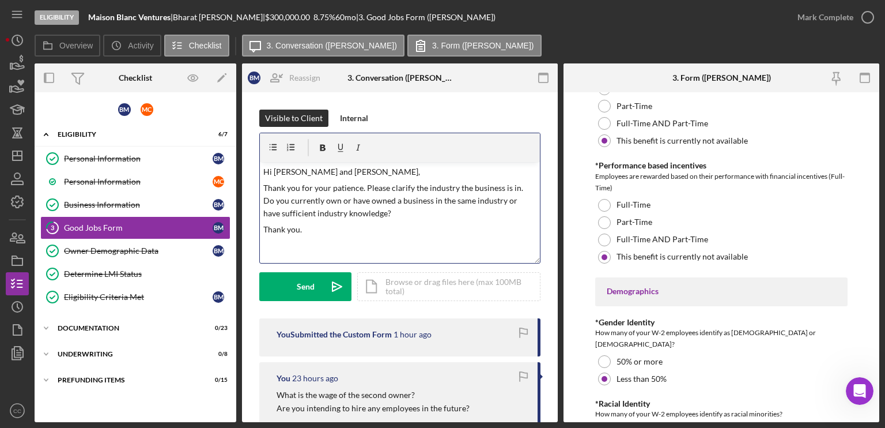
scroll to position [1498, 0]
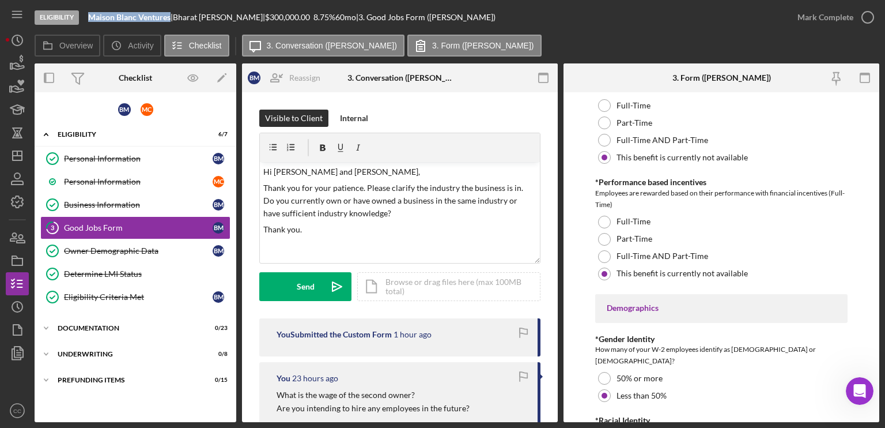
drag, startPoint x: 172, startPoint y: 17, endPoint x: 92, endPoint y: 22, distance: 80.2
click at [92, 22] on div "Eligibility Maison Blanc Ventures | [PERSON_NAME] | $300,000.00 8.75 % 60 mo | …" at bounding box center [410, 17] width 751 height 35
copy b "Maison Blanc Ventures"
click at [344, 233] on p "Thank you." at bounding box center [400, 229] width 274 height 13
click at [316, 232] on p "Thank you." at bounding box center [400, 229] width 274 height 13
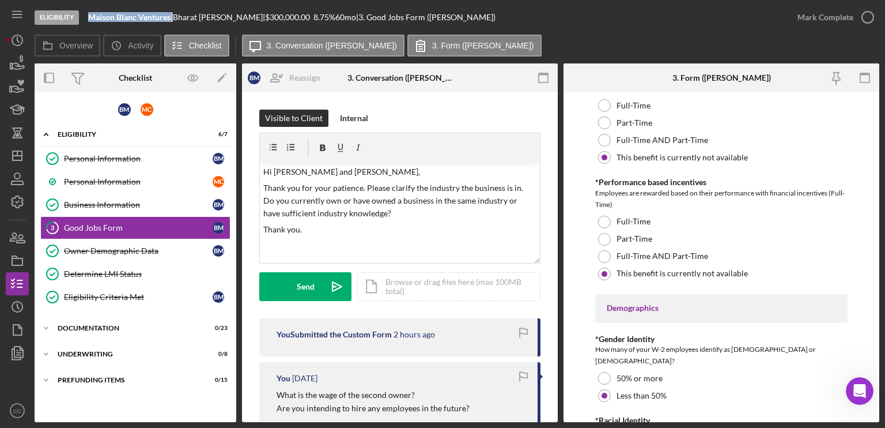
drag, startPoint x: 88, startPoint y: 17, endPoint x: 173, endPoint y: 17, distance: 85.3
click at [173, 17] on div "Eligibility Maison Blanc Ventures | [PERSON_NAME] | $300,000.00 8.75 % 60 mo | …" at bounding box center [410, 17] width 751 height 35
click at [324, 229] on p "Thank you." at bounding box center [400, 229] width 274 height 13
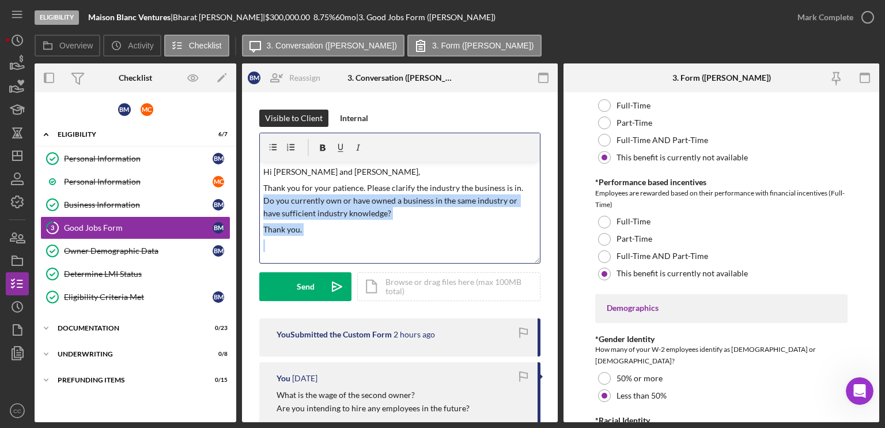
scroll to position [58, 0]
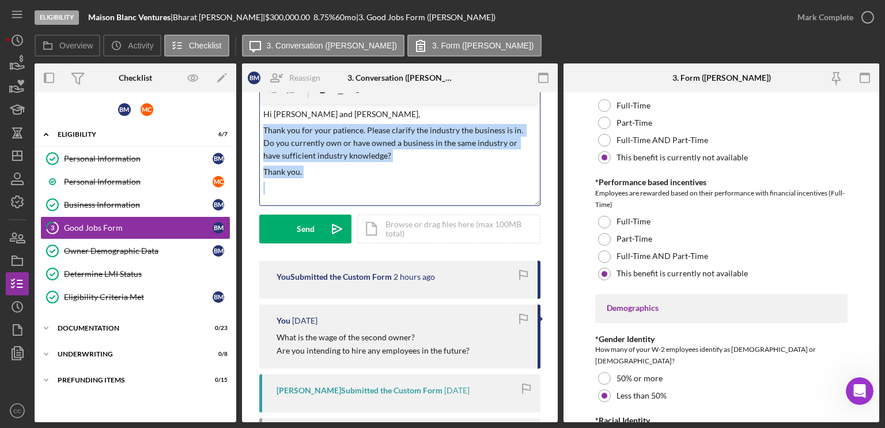
drag, startPoint x: 328, startPoint y: 236, endPoint x: 260, endPoint y: 130, distance: 126.0
click at [260, 130] on div "v Color teal Color pink Remove color Add row above Add row below Add column bef…" at bounding box center [400, 154] width 280 height 101
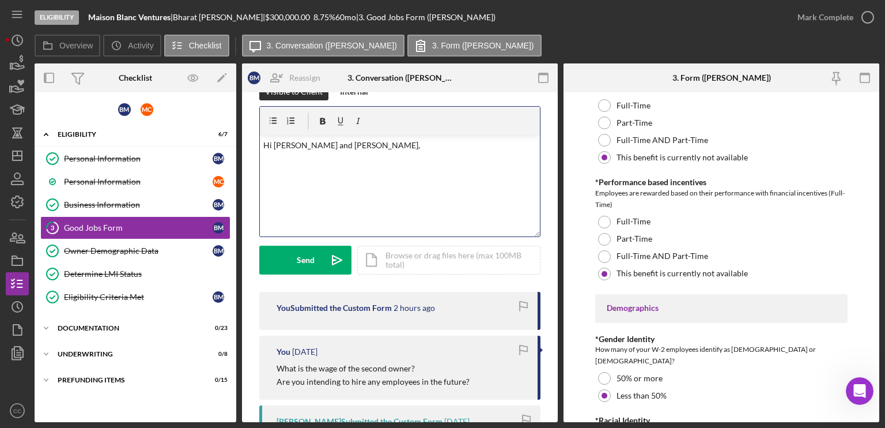
scroll to position [0, 0]
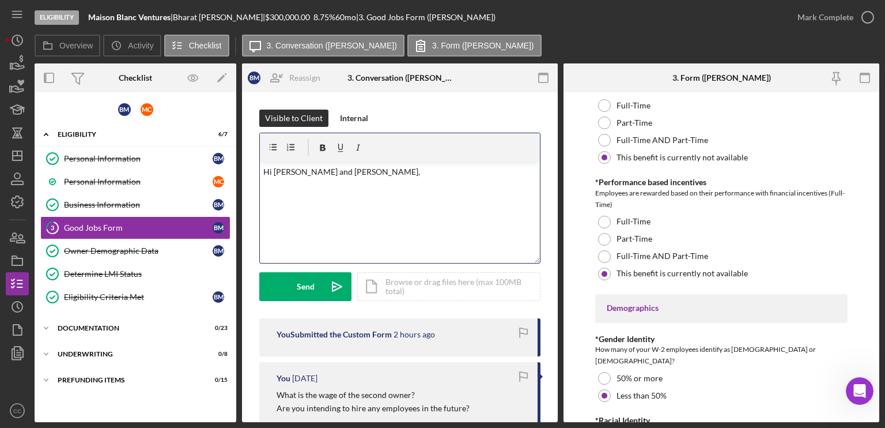
click at [372, 178] on div "v Color teal Color pink Remove color Add row above Add row below Add column bef…" at bounding box center [400, 212] width 280 height 101
click at [111, 292] on div "Eligibility Criteria Met" at bounding box center [138, 296] width 149 height 9
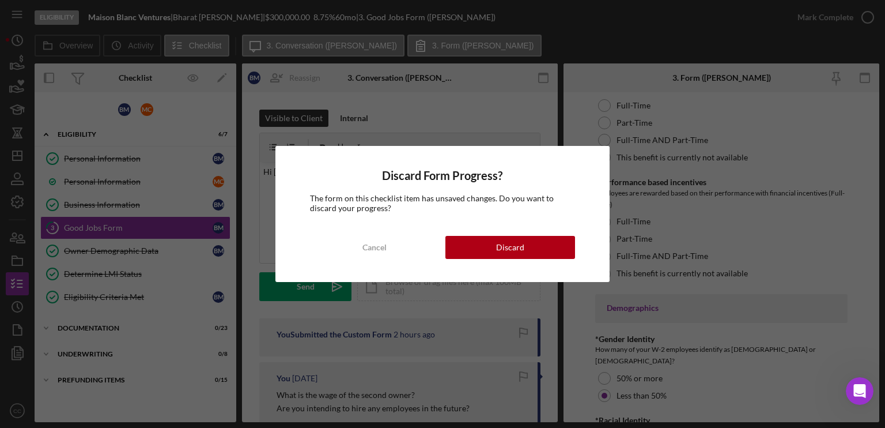
click at [491, 116] on div "Discard Form Progress? The form on this checklist item has unsaved changes. Do …" at bounding box center [442, 214] width 885 height 428
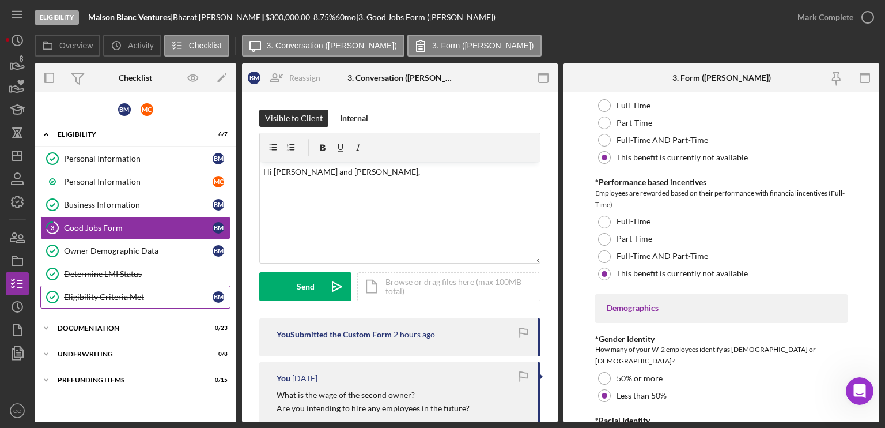
click at [131, 292] on div "Eligibility Criteria Met" at bounding box center [138, 296] width 149 height 9
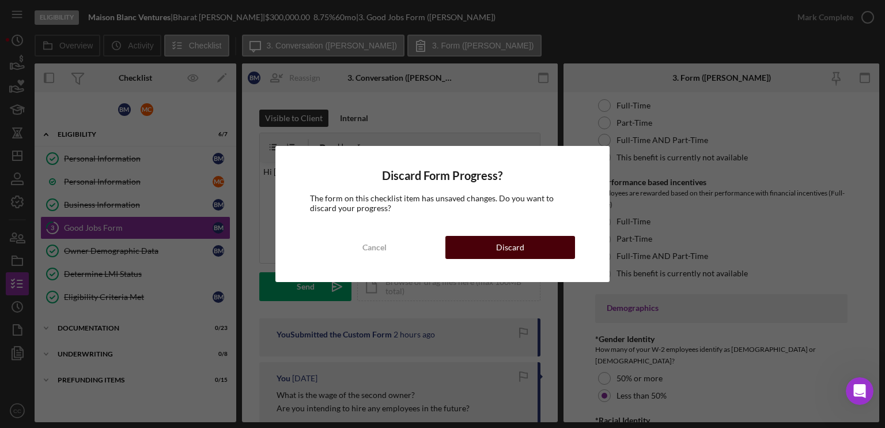
click at [535, 246] on button "Discard" at bounding box center [510, 247] width 130 height 23
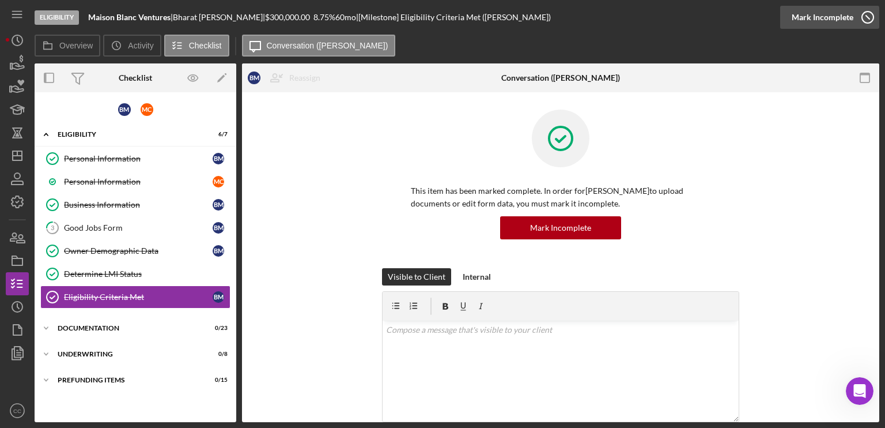
click at [865, 18] on icon "button" at bounding box center [867, 17] width 29 height 29
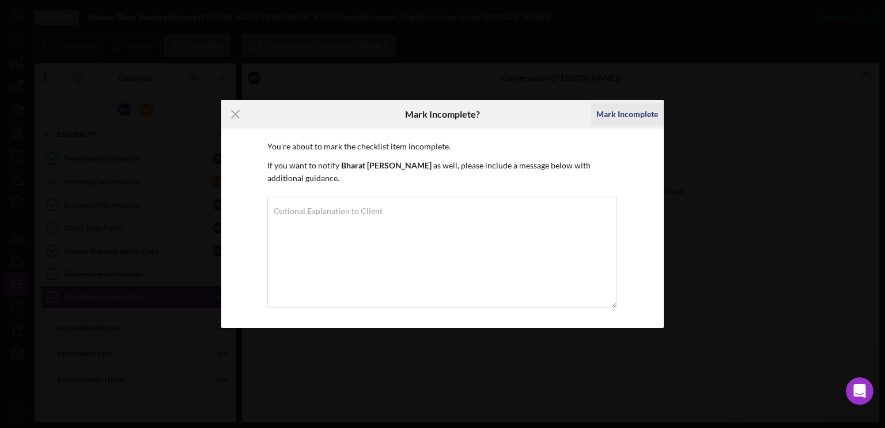
click at [630, 106] on div "Mark Incomplete" at bounding box center [627, 114] width 62 height 23
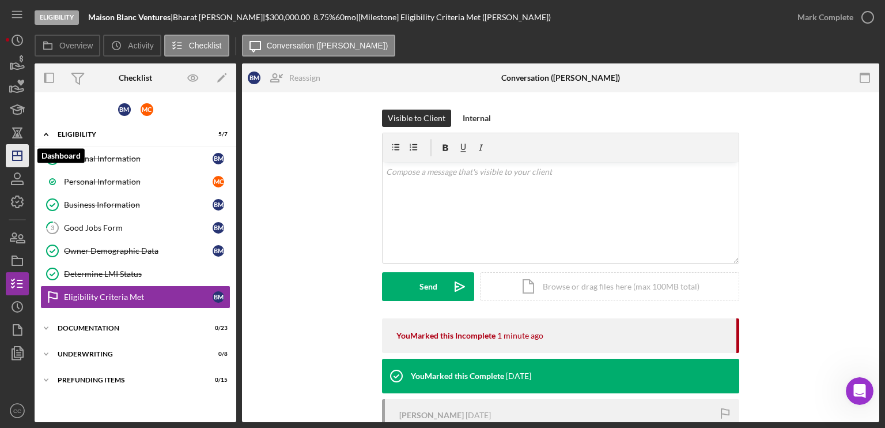
click at [11, 158] on icon "Icon/Dashboard" at bounding box center [17, 155] width 29 height 29
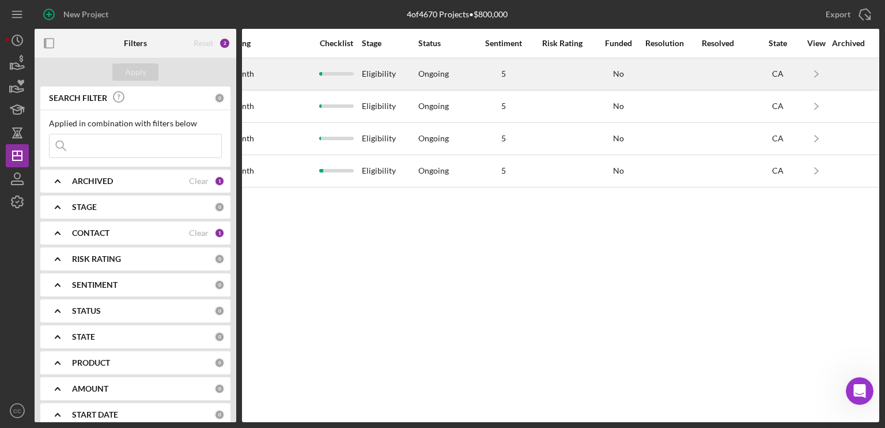
scroll to position [0, 740]
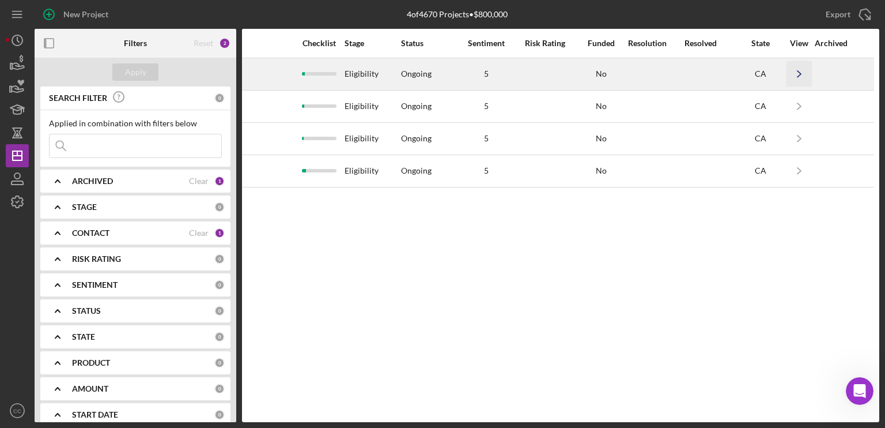
click at [801, 73] on icon "Icon/Navigate" at bounding box center [800, 74] width 26 height 26
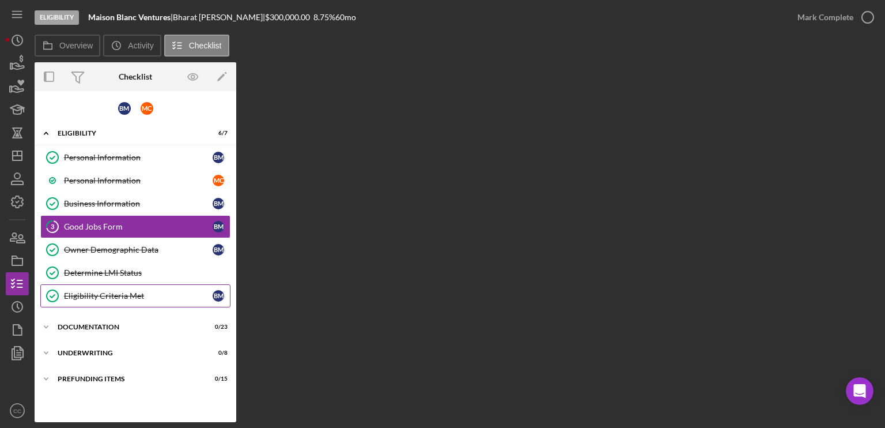
click at [137, 292] on div "Eligibility Criteria Met" at bounding box center [138, 295] width 149 height 9
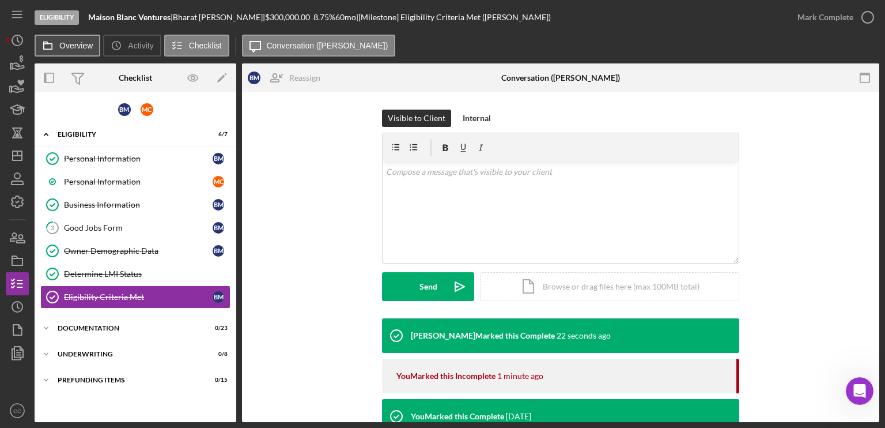
click at [82, 46] on label "Overview" at bounding box center [75, 45] width 33 height 9
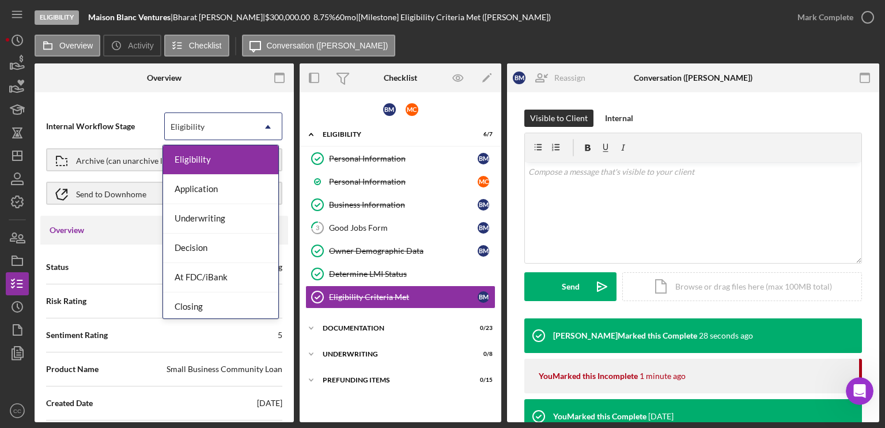
click at [247, 126] on div "Eligibility" at bounding box center [209, 127] width 89 height 27
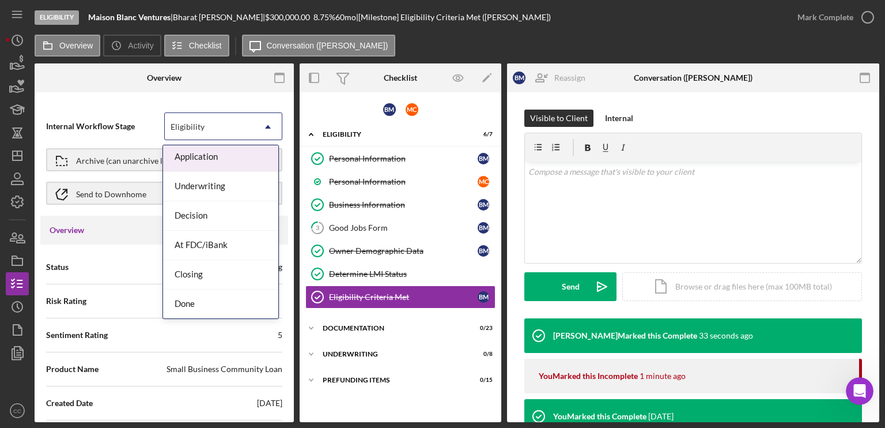
click at [110, 105] on div "Internal Workflow Stage 7 results available. Use Up and Down to choose options,…" at bounding box center [164, 160] width 248 height 112
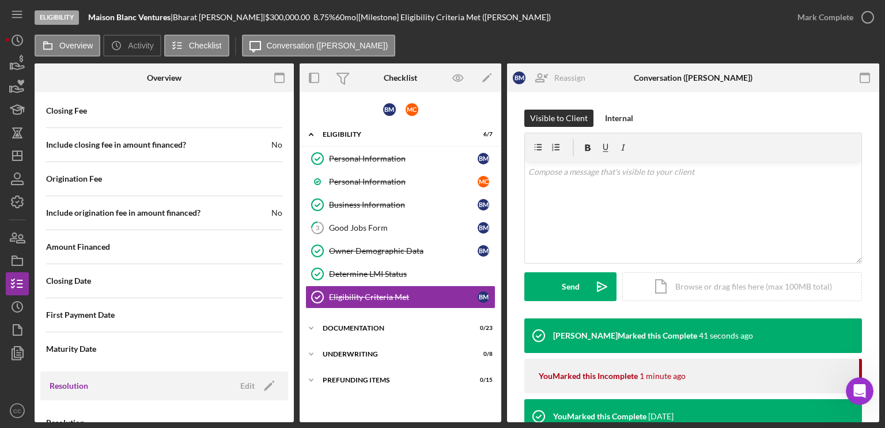
scroll to position [1579, 0]
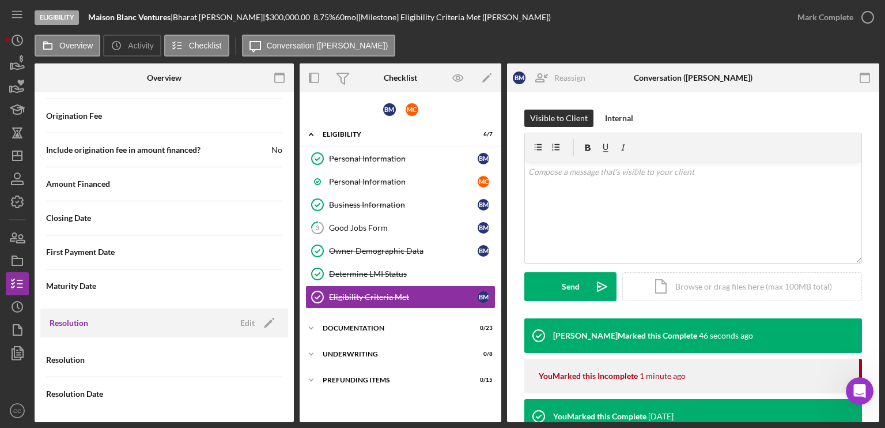
click at [199, 358] on div "Resolution" at bounding box center [164, 359] width 236 height 29
click at [266, 324] on icon "Icon/Edit" at bounding box center [269, 322] width 29 height 29
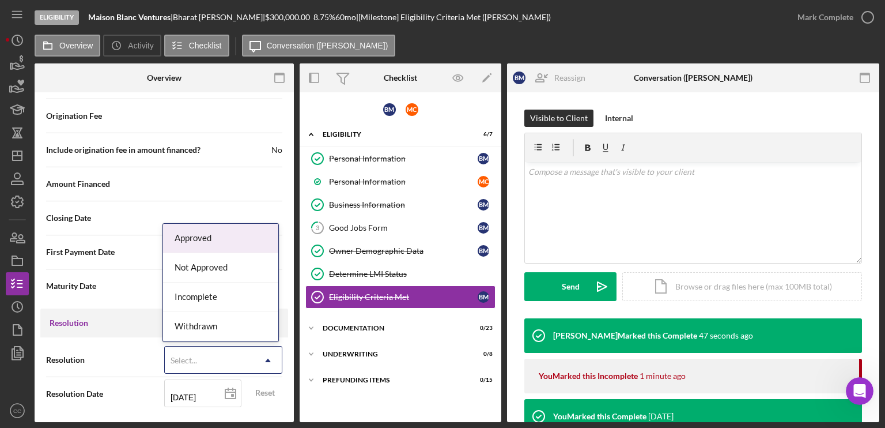
click at [268, 355] on icon "Icon/Dropdown Arrow" at bounding box center [268, 360] width 28 height 28
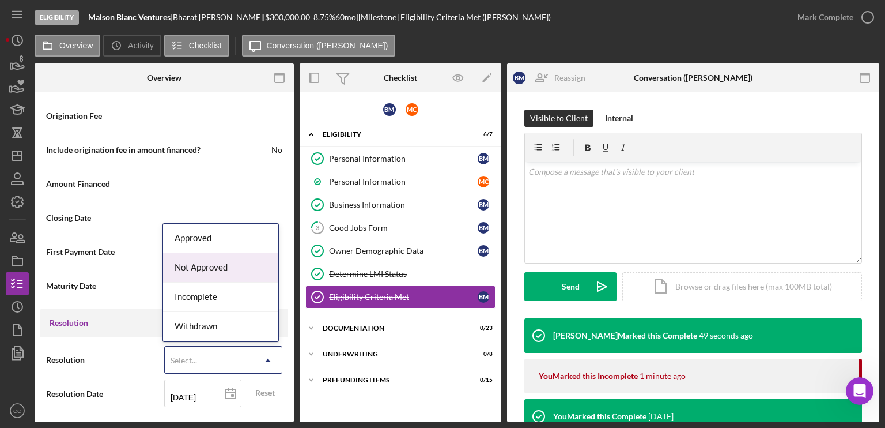
click at [229, 271] on div "Not Approved" at bounding box center [220, 267] width 115 height 29
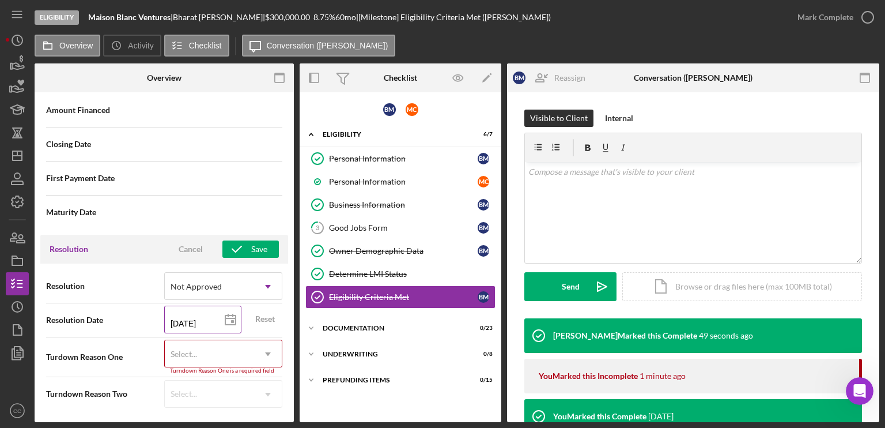
scroll to position [1653, 0]
click at [247, 356] on div "Select..." at bounding box center [209, 354] width 89 height 27
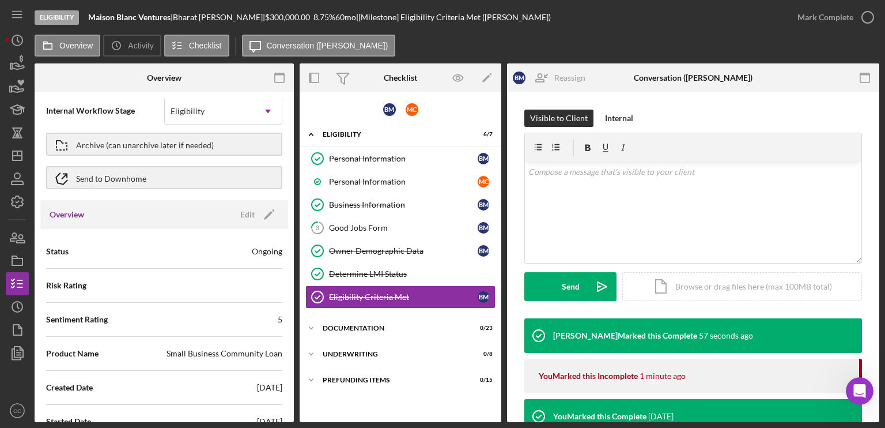
scroll to position [0, 0]
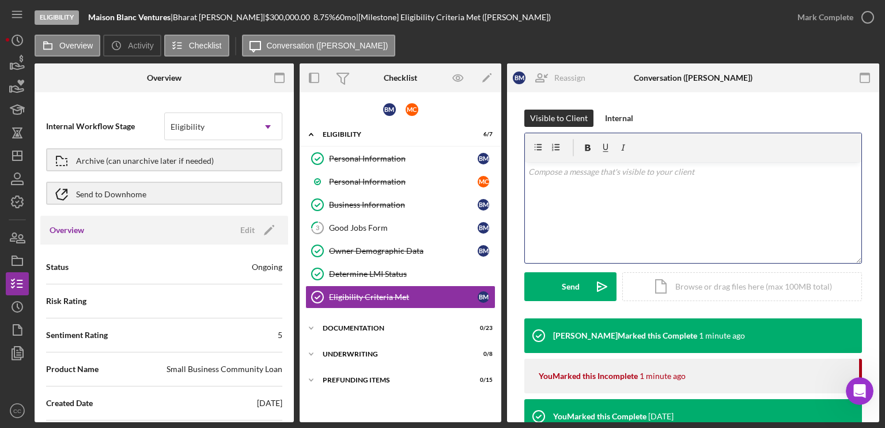
click at [595, 192] on div "v Color teal Color pink Remove color Add row above Add row below Add column bef…" at bounding box center [693, 212] width 337 height 101
click at [16, 152] on polygon "button" at bounding box center [17, 155] width 9 height 9
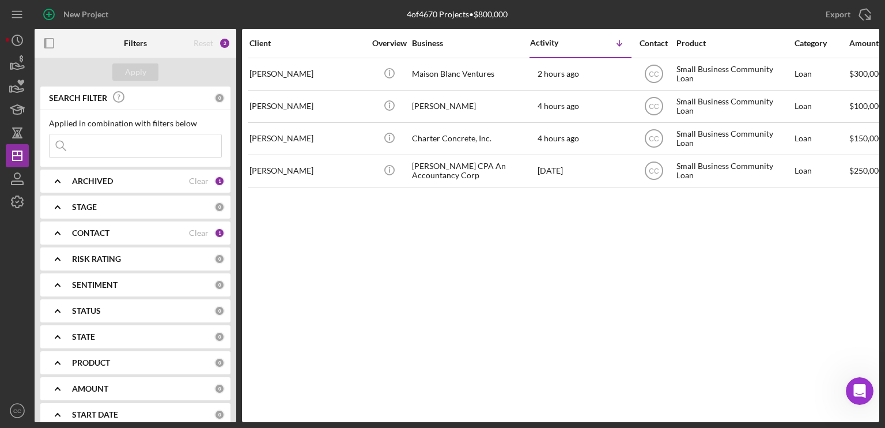
click at [516, 300] on div "Client Overview Business Activity Icon/Table Sort Arrow Contact Product Categor…" at bounding box center [560, 225] width 637 height 393
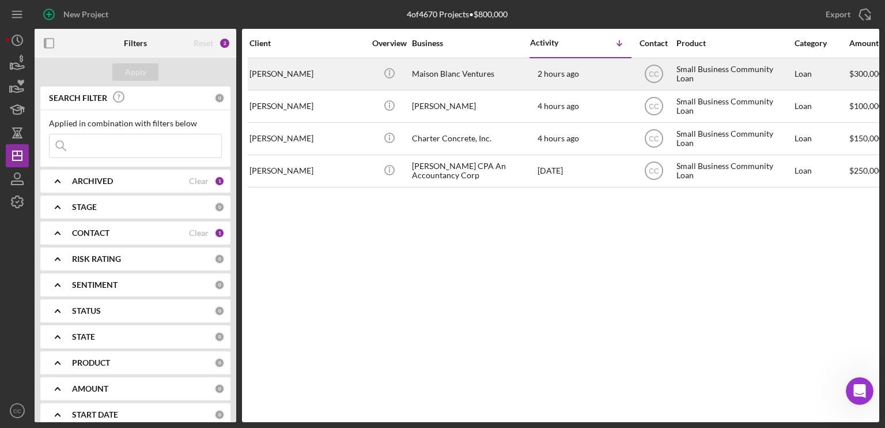
click at [302, 66] on div "[PERSON_NAME]" at bounding box center [307, 74] width 115 height 31
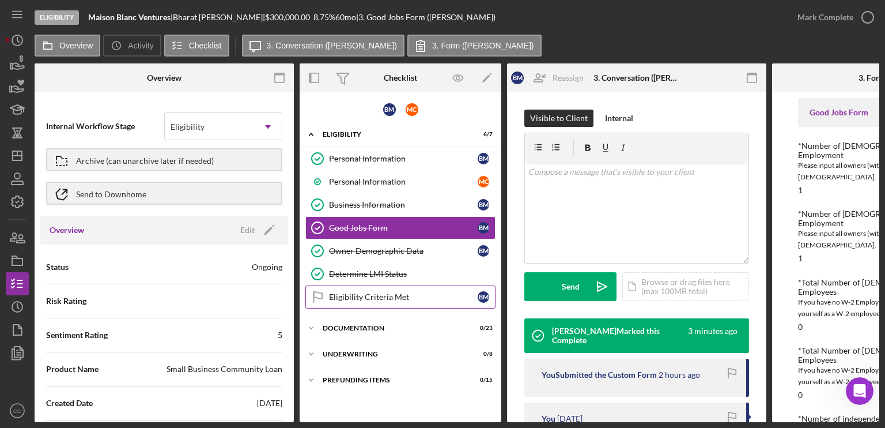
click at [354, 296] on div "Eligibility Criteria Met" at bounding box center [403, 296] width 149 height 9
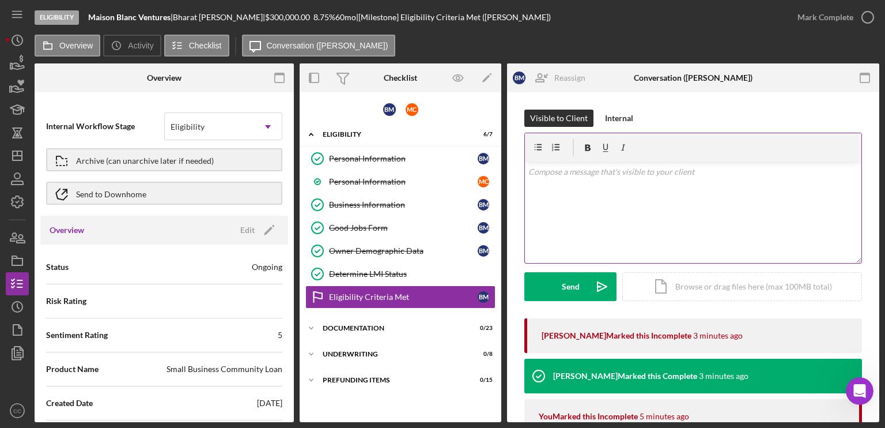
click at [645, 209] on div "v Color teal Color pink Remove color Add row above Add row below Add column bef…" at bounding box center [693, 212] width 337 height 101
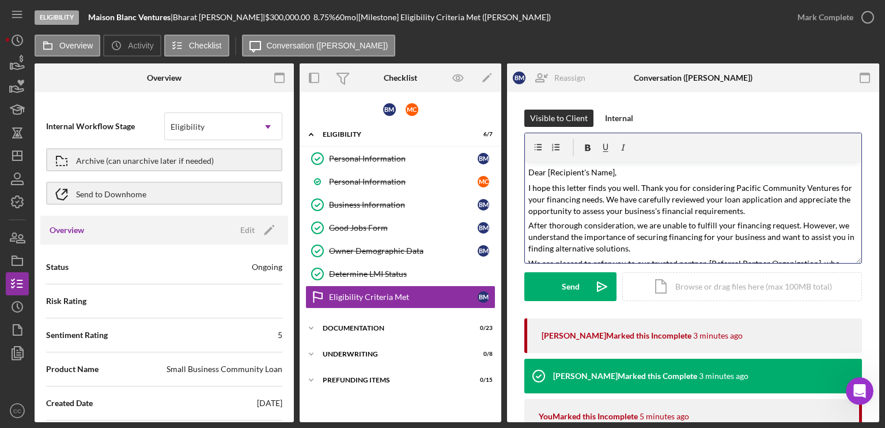
click at [615, 168] on p "Dear [Recipient's Name]," at bounding box center [693, 171] width 330 height 13
drag, startPoint x: 610, startPoint y: 200, endPoint x: 798, endPoint y: 191, distance: 188.1
click at [798, 191] on mark "I hope this letter finds you well. Thank you for considering Pacific Community …" at bounding box center [691, 199] width 326 height 33
click at [623, 210] on mark "I hope this letter finds you well. Thank you for considering Pacific Community …" at bounding box center [691, 199] width 326 height 33
drag, startPoint x: 572, startPoint y: 225, endPoint x: 687, endPoint y: 226, distance: 114.7
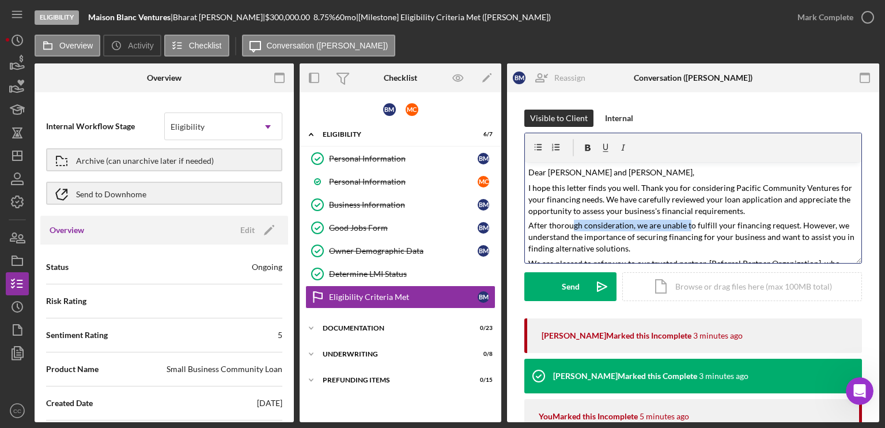
click at [687, 226] on mark "After thorough consideration, we are unable to fulfill your financing request. …" at bounding box center [692, 236] width 328 height 33
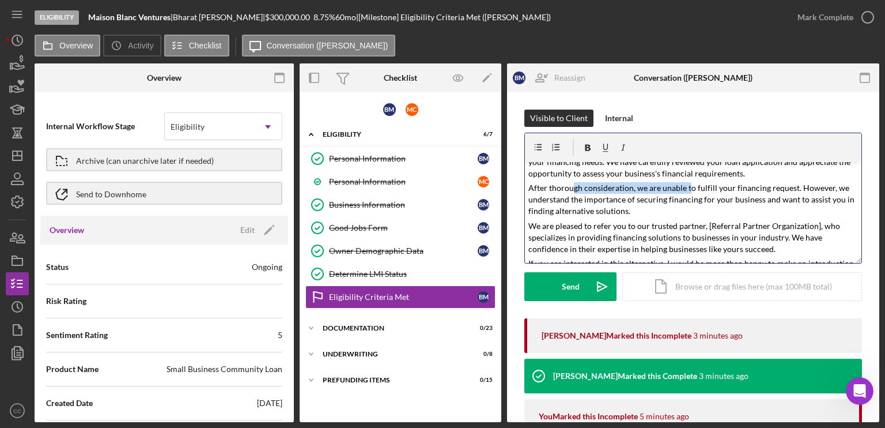
scroll to position [58, 0]
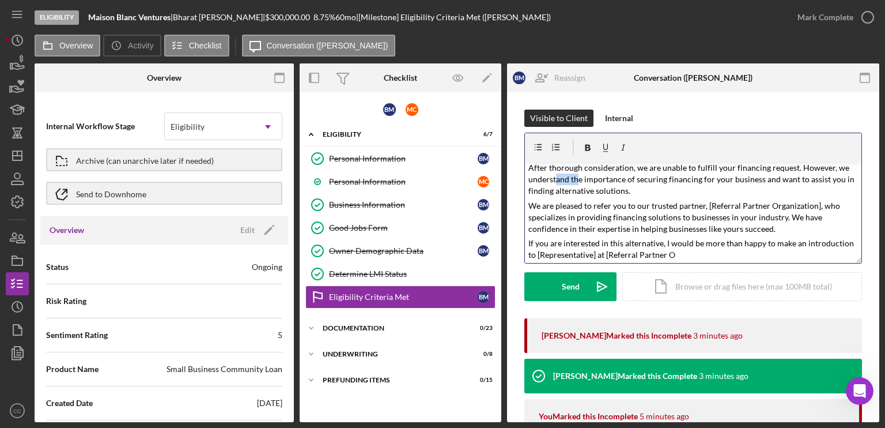
drag, startPoint x: 555, startPoint y: 180, endPoint x: 577, endPoint y: 182, distance: 22.0
click at [577, 182] on mark "After thorough consideration, we are unable to fulfill your financing request. …" at bounding box center [692, 178] width 328 height 33
drag, startPoint x: 690, startPoint y: 176, endPoint x: 778, endPoint y: 176, distance: 87.6
click at [778, 176] on mark "After thorough consideration, we are unable to fulfill your financing request. …" at bounding box center [692, 178] width 328 height 33
drag, startPoint x: 588, startPoint y: 192, endPoint x: 617, endPoint y: 190, distance: 28.9
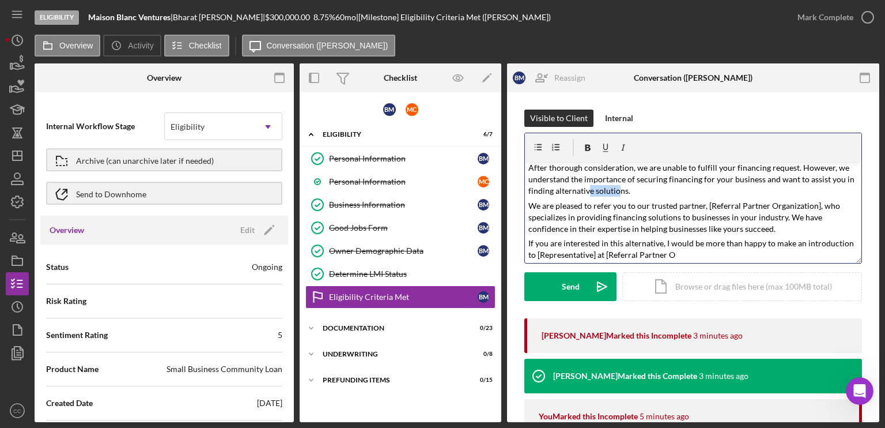
click at [617, 190] on mark "After thorough consideration, we are unable to fulfill your financing request. …" at bounding box center [692, 178] width 328 height 33
click at [716, 204] on mark "We are pleased to refer you to our trusted partner, [Referral Partner Organizat…" at bounding box center [684, 217] width 313 height 33
click at [730, 206] on mark "We are pleased to refer you to our trusted partner, Altcap who specializes in p…" at bounding box center [689, 217] width 323 height 33
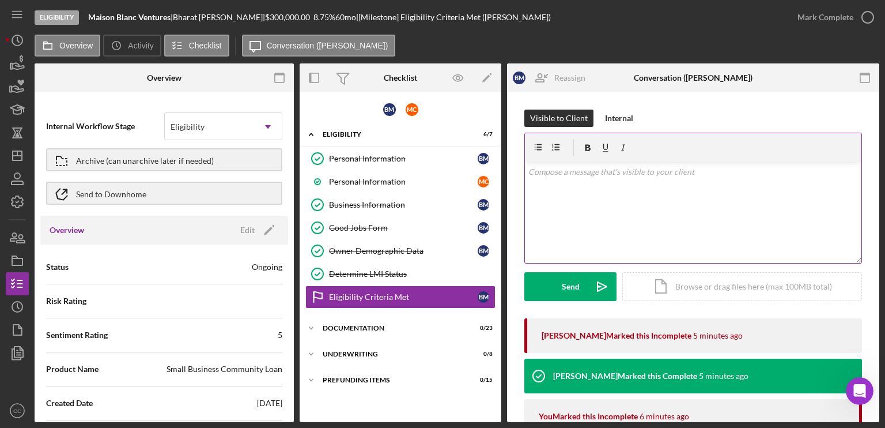
click at [629, 198] on div "v Color teal Color pink Remove color Add row above Add row below Add column bef…" at bounding box center [693, 212] width 337 height 101
click at [674, 195] on div "v Color teal Color pink Remove color Add row above Add row below Add column bef…" at bounding box center [693, 212] width 337 height 101
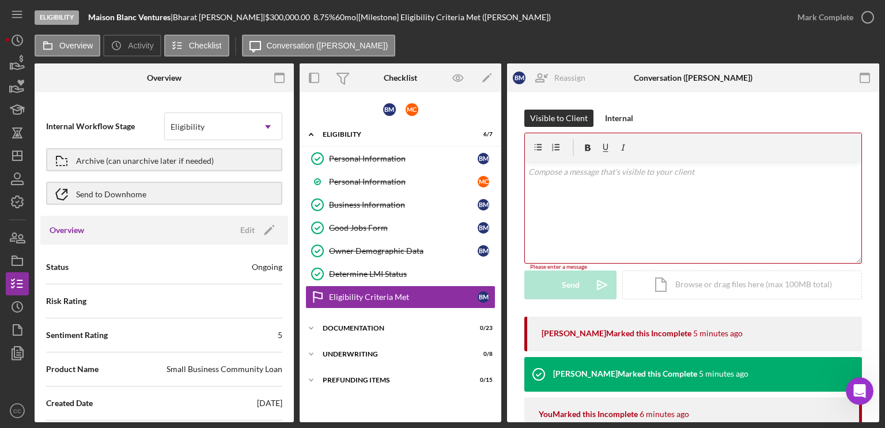
click at [686, 203] on div "v Color teal Color pink Remove color Add row above Add row below Add column bef…" at bounding box center [693, 212] width 337 height 101
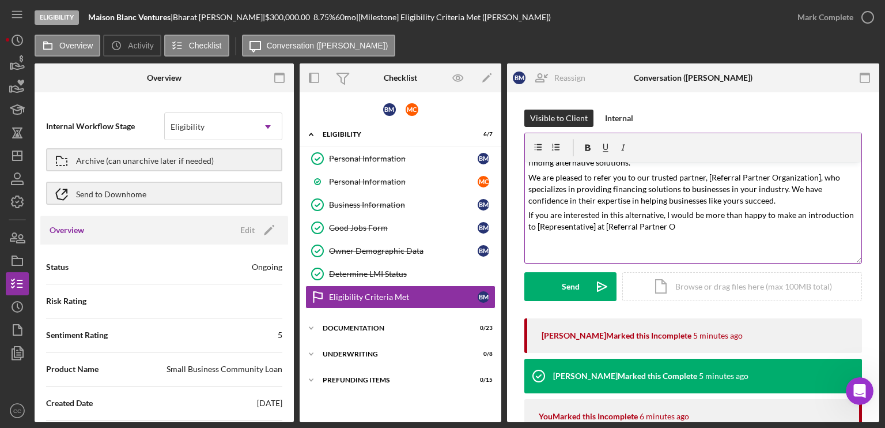
click at [724, 195] on mark "We are pleased to refer you to our trusted partner, [Referral Partner Organizat…" at bounding box center [684, 188] width 313 height 33
click at [705, 176] on mark "We are pleased to refer you to our trusted partner, [Referral Partner Organizat…" at bounding box center [684, 188] width 313 height 33
drag, startPoint x: 708, startPoint y: 176, endPoint x: 715, endPoint y: 175, distance: 6.4
click at [710, 176] on mark "We are pleased to refer you to our trusted partner, [Referral Partner Organizat…" at bounding box center [684, 188] width 313 height 33
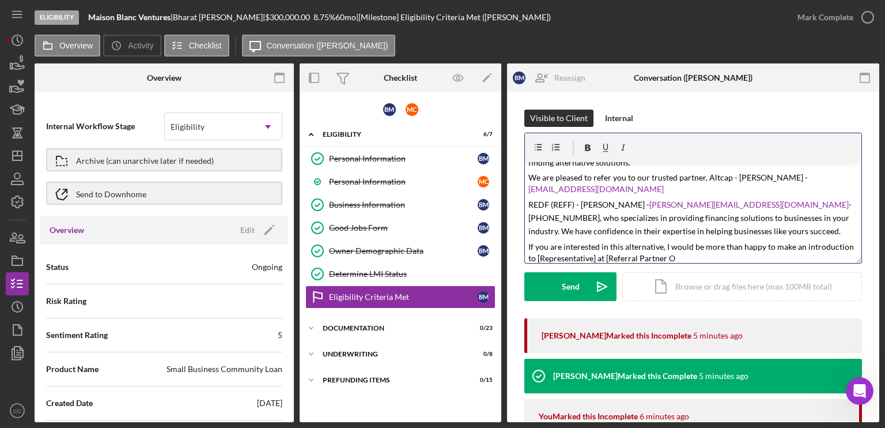
click at [640, 186] on p "We are pleased to refer you to our trusted partner, Altcap - [PERSON_NAME] - [E…" at bounding box center [693, 183] width 330 height 22
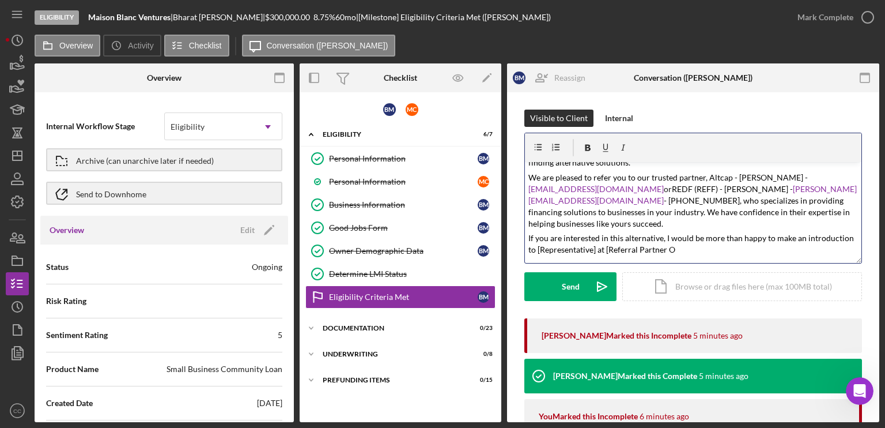
click at [780, 200] on mark "- [PHONE_NUMBER], who specializes in providing financing solutions to businesse…" at bounding box center [689, 211] width 323 height 33
click at [576, 199] on mark "- [PHONE_NUMBER], who specializes in providing financing solutions to businesse…" at bounding box center [689, 211] width 323 height 33
drag, startPoint x: 765, startPoint y: 202, endPoint x: 857, endPoint y: 196, distance: 92.4
click at [766, 202] on mark "- [PHONE_NUMBER], who might be able to assist in providing financing solutions …" at bounding box center [688, 211] width 321 height 33
click at [692, 233] on mark "If you are interested in this alternative, I would be more than happy to make a…" at bounding box center [691, 243] width 327 height 21
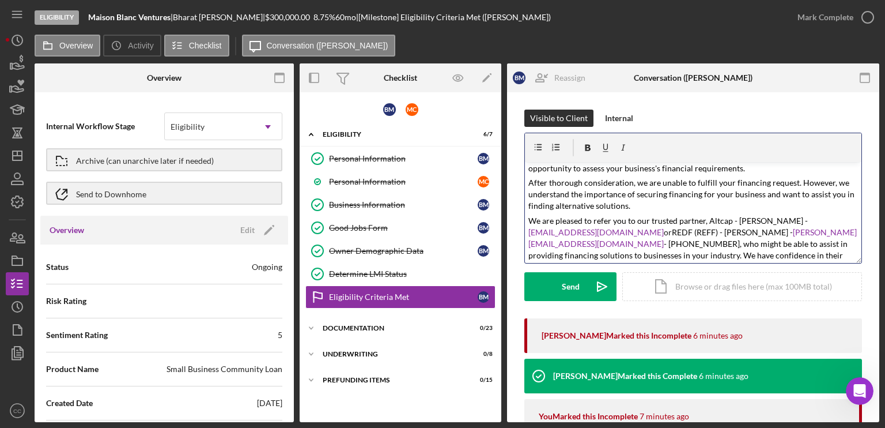
scroll to position [42, 0]
drag, startPoint x: 737, startPoint y: 220, endPoint x: 791, endPoint y: 218, distance: 53.6
click at [791, 218] on mark "We are pleased to refer you to our trusted partner, Altcap - [PERSON_NAME] -" at bounding box center [667, 221] width 279 height 10
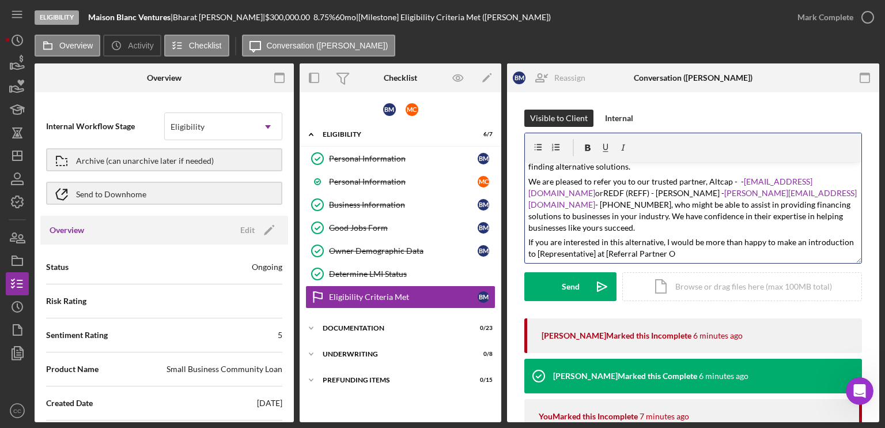
scroll to position [100, 0]
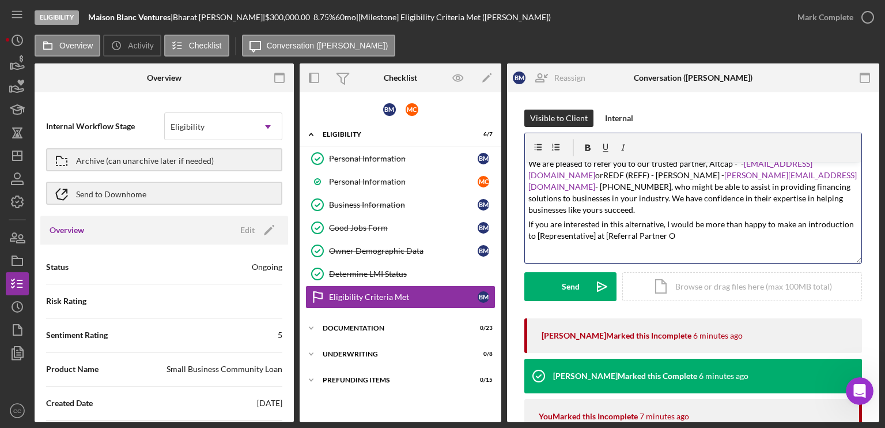
click at [596, 225] on mark "If you are interested in this alternative, I would be more than happy to make a…" at bounding box center [691, 229] width 327 height 21
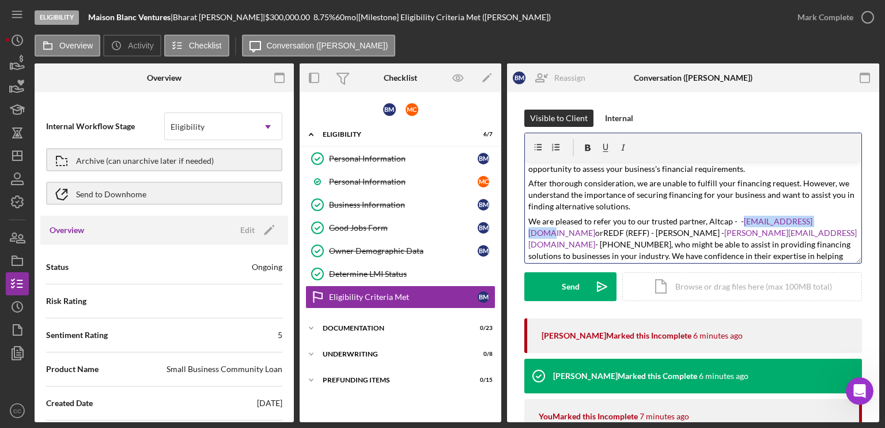
drag, startPoint x: 813, startPoint y: 222, endPoint x: 739, endPoint y: 225, distance: 74.4
click at [739, 225] on p "We are pleased to refer you to our trusted partner, Altcap - - [EMAIL_ADDRESS][…" at bounding box center [693, 245] width 330 height 58
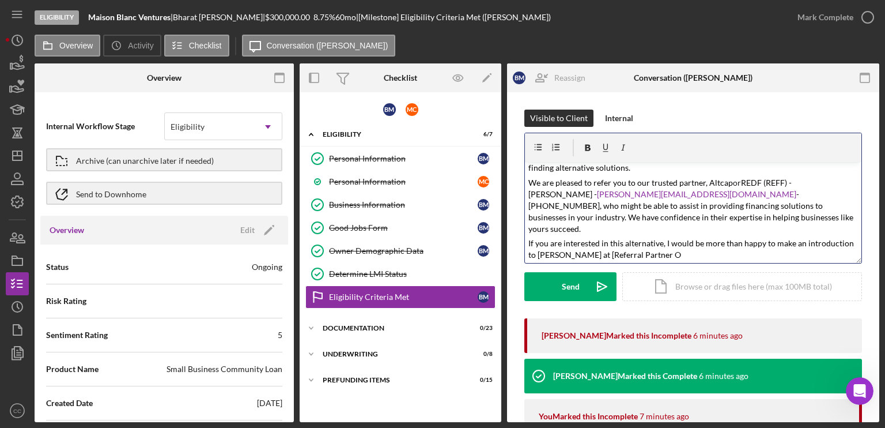
scroll to position [100, 0]
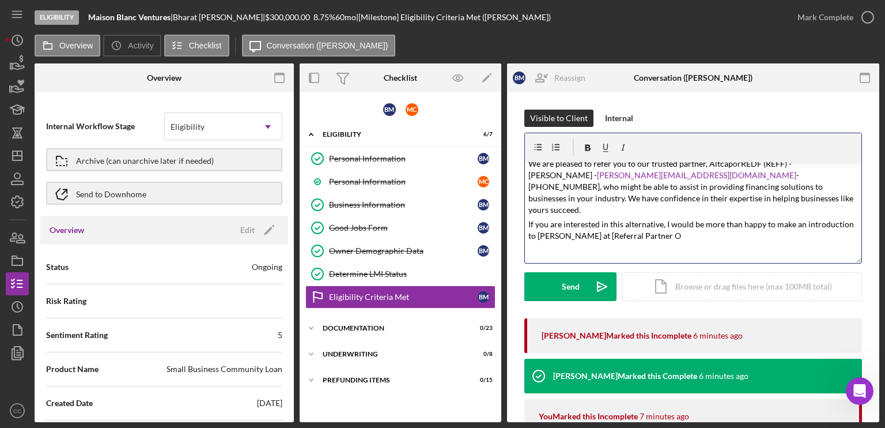
drag, startPoint x: 682, startPoint y: 225, endPoint x: 605, endPoint y: 228, distance: 77.3
click at [605, 228] on p "If you are interested in this alternative, I would be more than happy to make a…" at bounding box center [693, 229] width 330 height 23
click at [717, 165] on mark "We are pleased to refer you to our trusted partner, Altcap" at bounding box center [630, 163] width 205 height 10
copy p "Altcap"
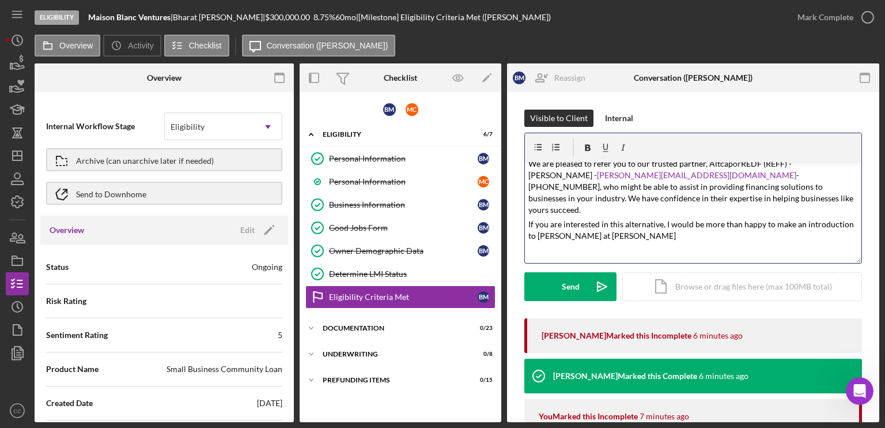
click at [685, 219] on mark "If you are interested in this alternative, I would be more than happy to make a…" at bounding box center [691, 229] width 327 height 21
click at [681, 226] on p "If you are interested in this alternative, I would be more than happy to make a…" at bounding box center [693, 229] width 330 height 23
click at [694, 229] on p "If you are interested in this alternative, I would be more than happy to make a…" at bounding box center [693, 229] width 330 height 23
drag, startPoint x: 694, startPoint y: 229, endPoint x: 604, endPoint y: 228, distance: 89.3
click at [604, 228] on p "If you are interested in this alternative, I would be more than happy to make a…" at bounding box center [693, 229] width 330 height 23
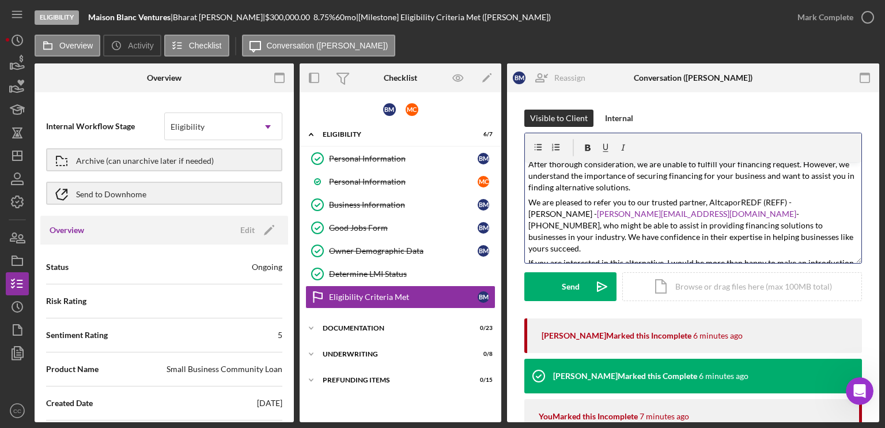
scroll to position [42, 0]
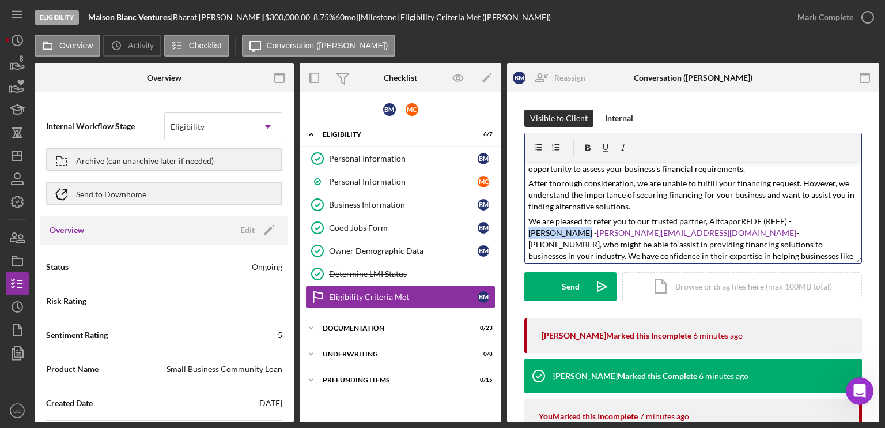
drag, startPoint x: 793, startPoint y: 221, endPoint x: 836, endPoint y: 218, distance: 43.3
click at [793, 218] on mark "REDF (REFF) - [PERSON_NAME] -" at bounding box center [660, 226] width 265 height 21
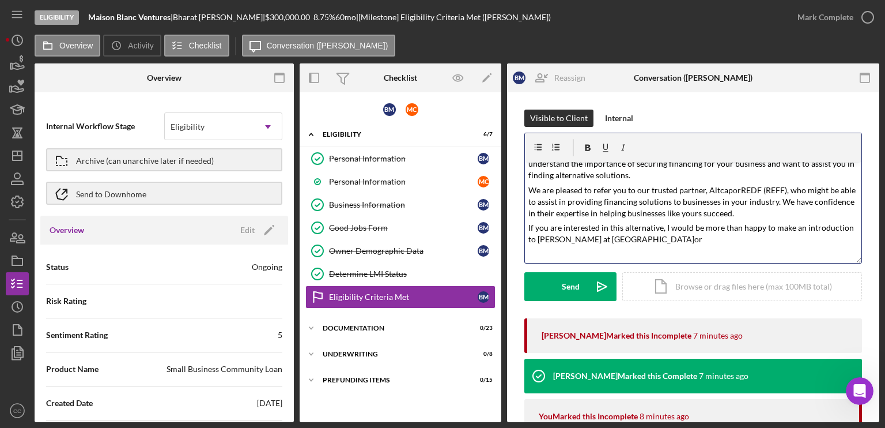
scroll to position [88, 0]
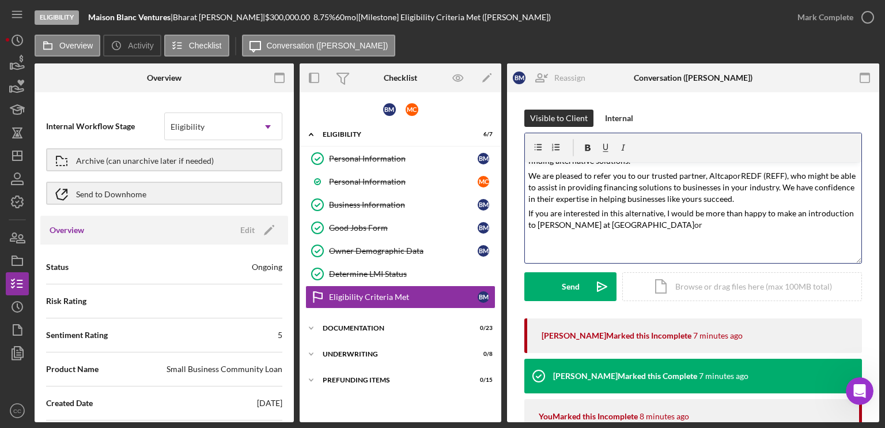
click at [665, 228] on p "If you are interested in this alternative, I would be more than happy to make a…" at bounding box center [693, 218] width 330 height 23
click at [751, 173] on mark "REDF (REFF), who might be able to assist in providing financing solutions to bu…" at bounding box center [692, 187] width 329 height 33
copy p "REDF"
click at [721, 229] on p "If you are interested in this alternative, I would be more than happy to make a…" at bounding box center [693, 218] width 330 height 23
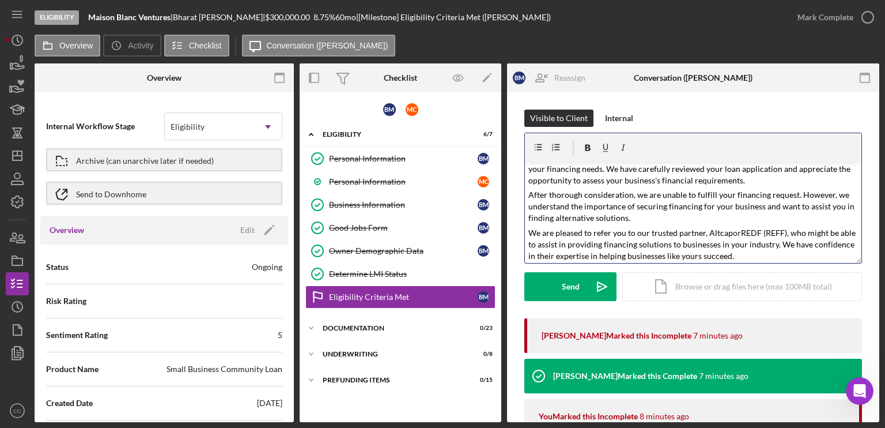
scroll to position [0, 0]
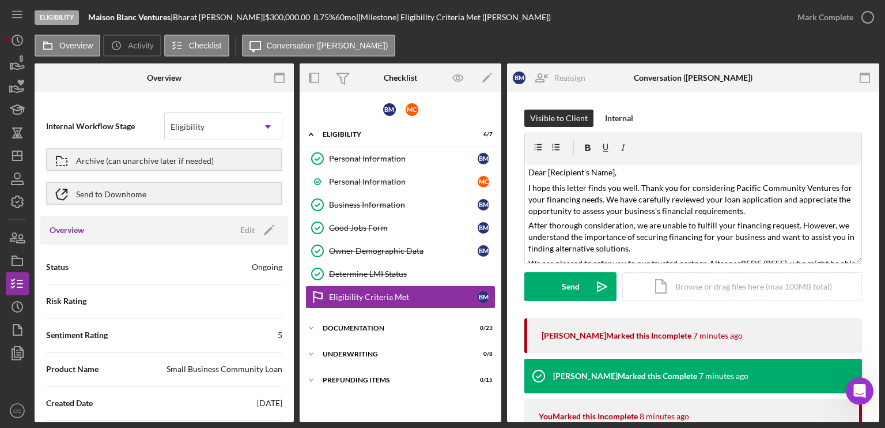
click at [599, 168] on mark "Dear [Recipient's Name]," at bounding box center [572, 172] width 88 height 10
click at [617, 171] on p "Dear [Recipient's Name]," at bounding box center [693, 171] width 330 height 13
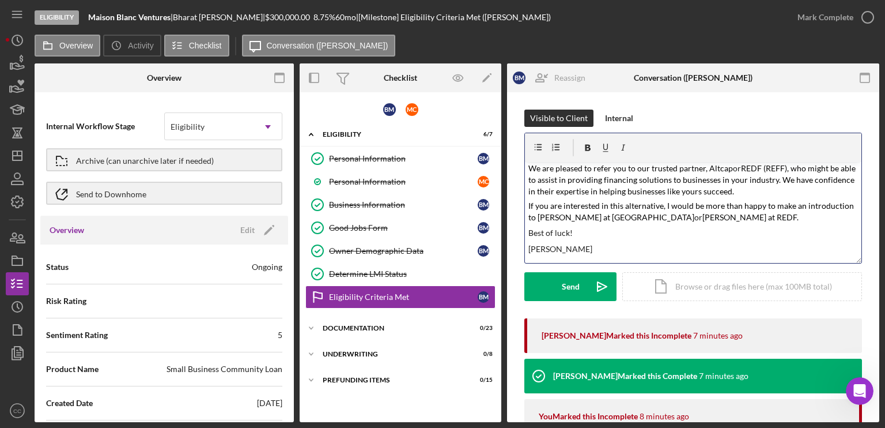
scroll to position [120, 0]
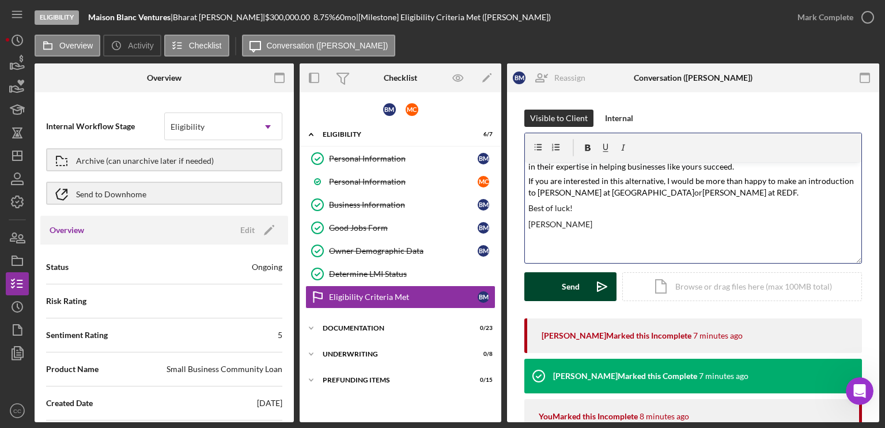
click at [570, 288] on div "Send" at bounding box center [571, 286] width 18 height 29
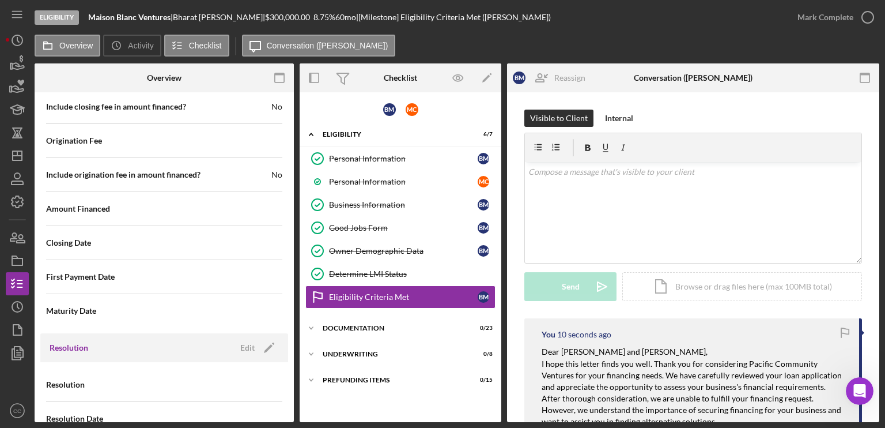
scroll to position [1579, 0]
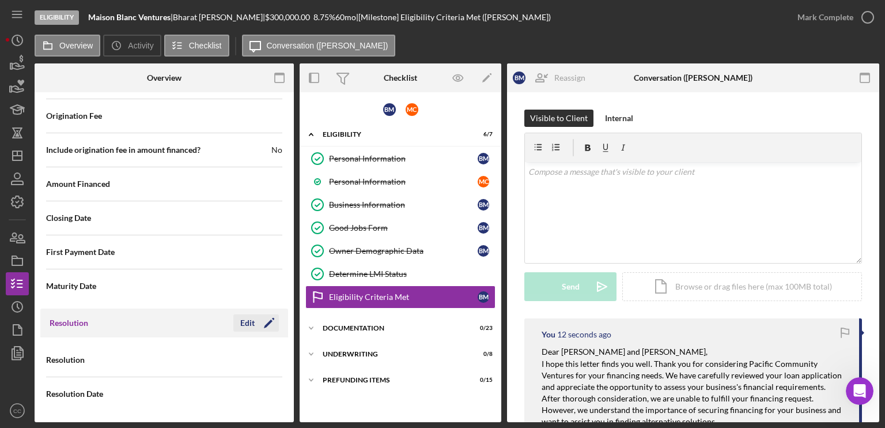
click at [267, 320] on polygon "button" at bounding box center [268, 323] width 9 height 9
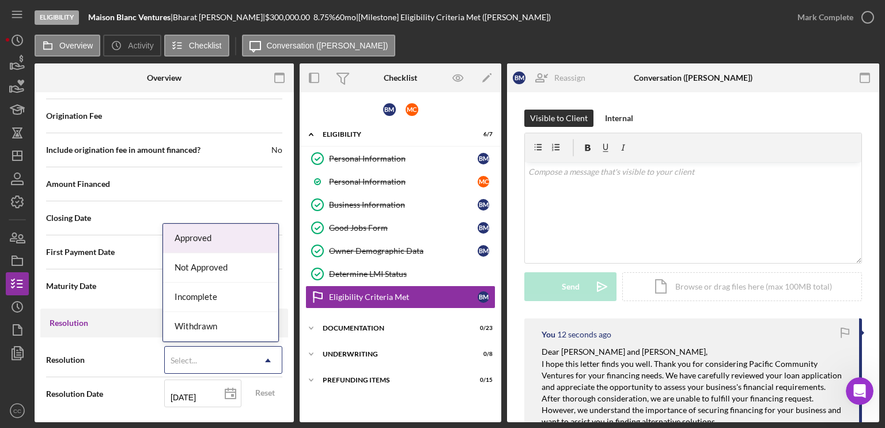
click at [254, 355] on icon "Icon/Dropdown Arrow" at bounding box center [268, 360] width 28 height 28
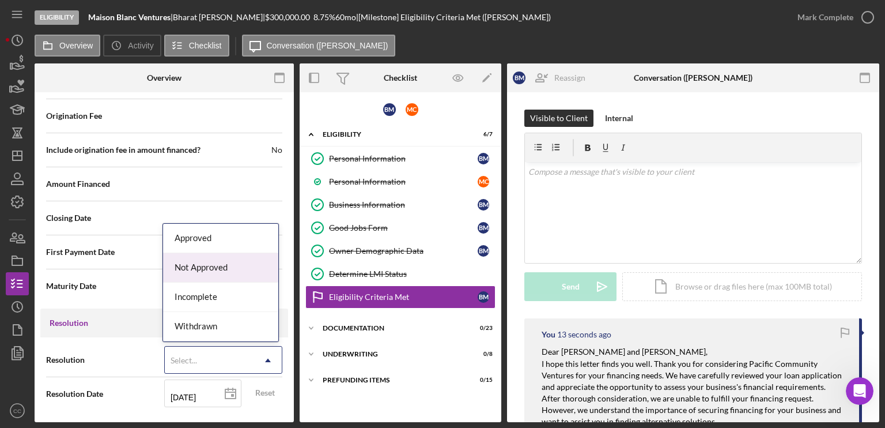
click at [210, 271] on div "Not Approved" at bounding box center [220, 267] width 115 height 29
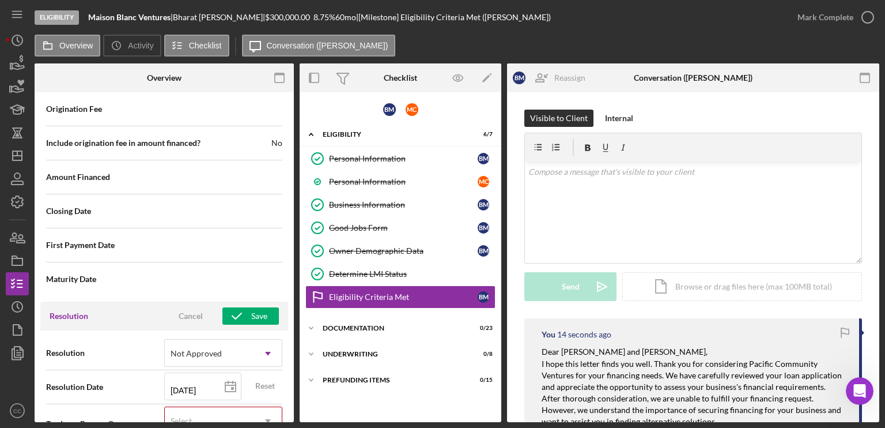
scroll to position [1653, 0]
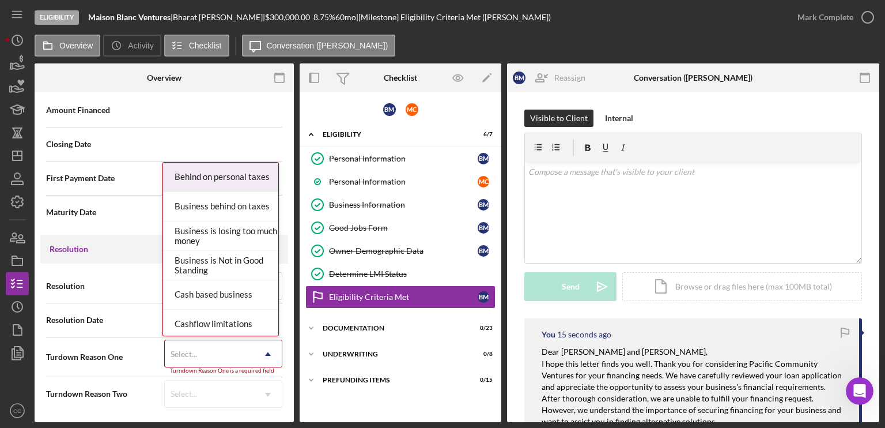
click at [259, 354] on icon "Icon/Dropdown Arrow" at bounding box center [268, 354] width 28 height 28
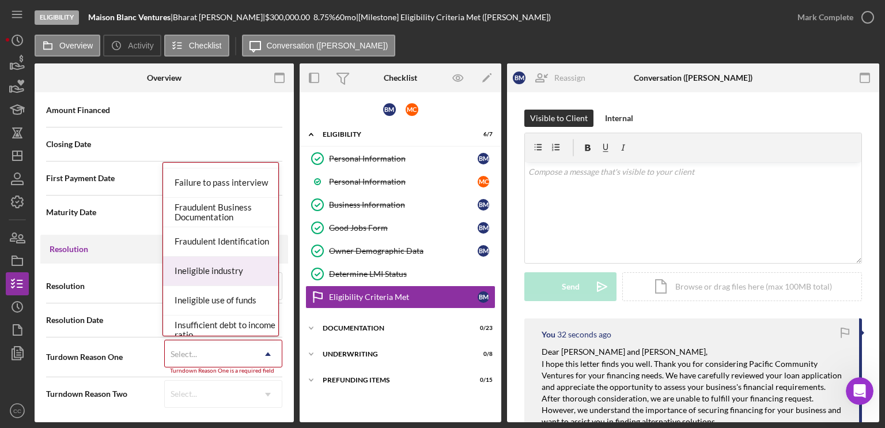
scroll to position [346, 0]
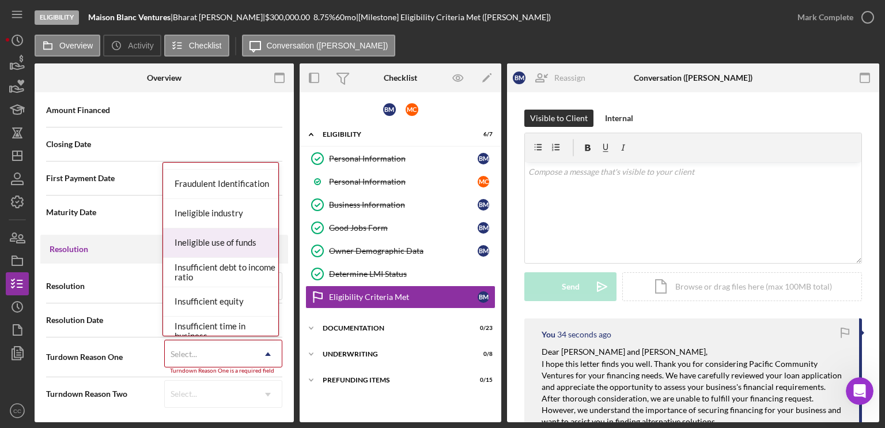
click at [218, 243] on div "Ineligible use of funds" at bounding box center [220, 242] width 115 height 29
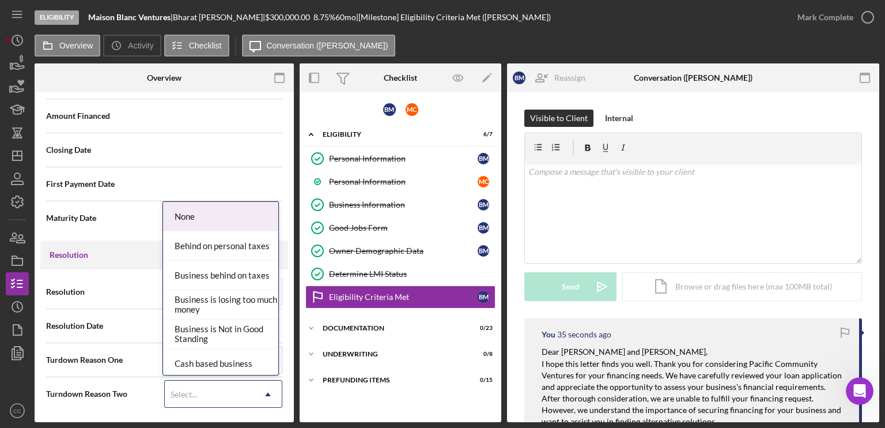
click at [271, 396] on icon "Icon/Dropdown Arrow" at bounding box center [268, 394] width 28 height 28
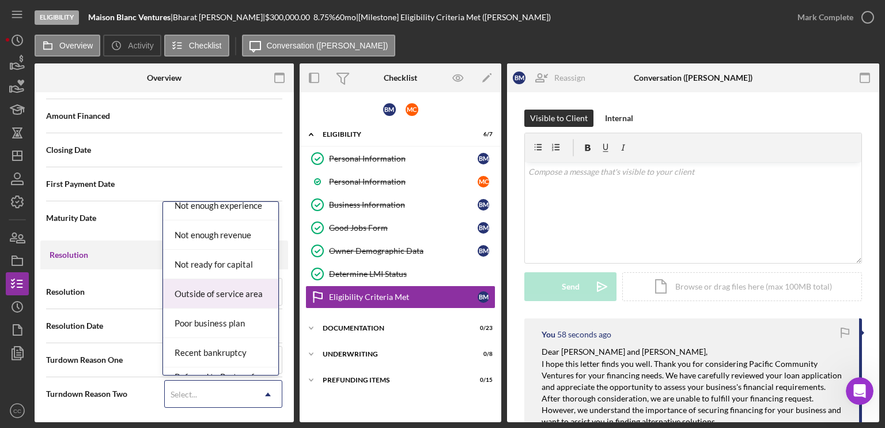
scroll to position [864, 0]
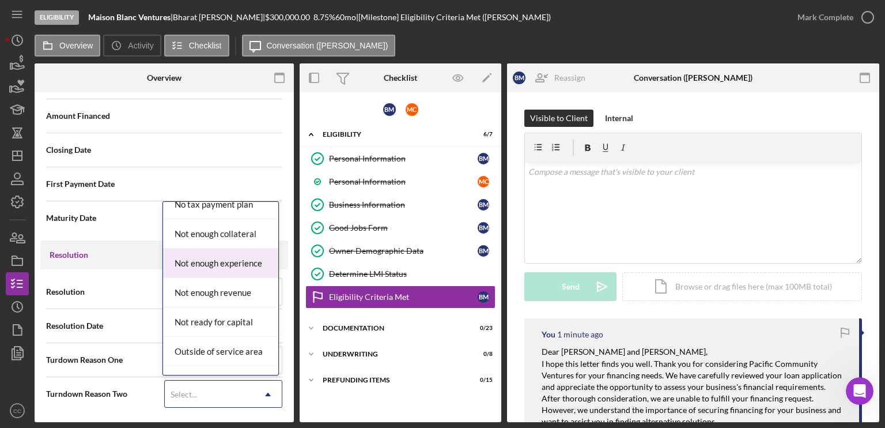
click at [239, 262] on div "Not enough experience" at bounding box center [220, 262] width 115 height 29
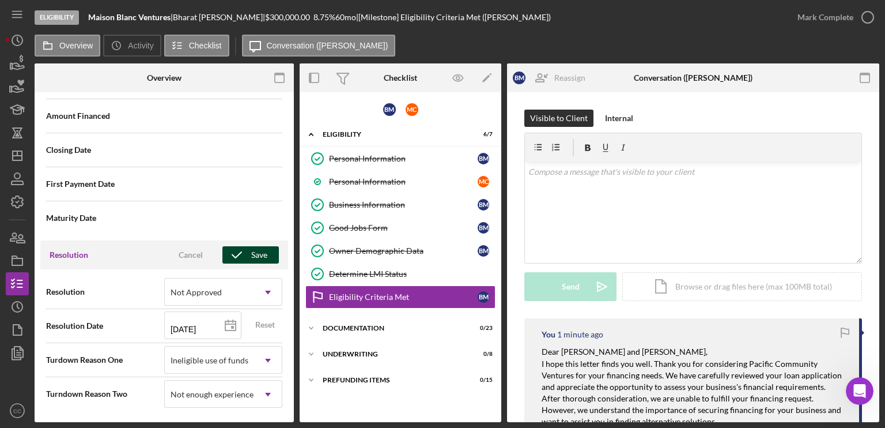
click at [256, 261] on div "Save" at bounding box center [259, 254] width 16 height 17
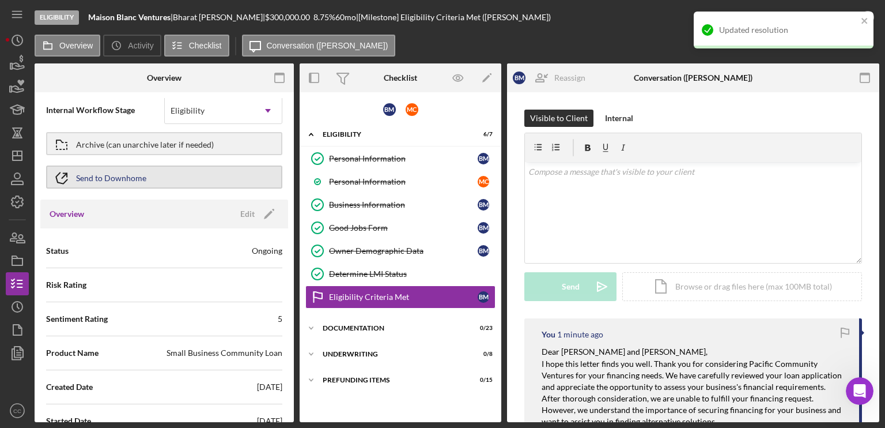
scroll to position [0, 0]
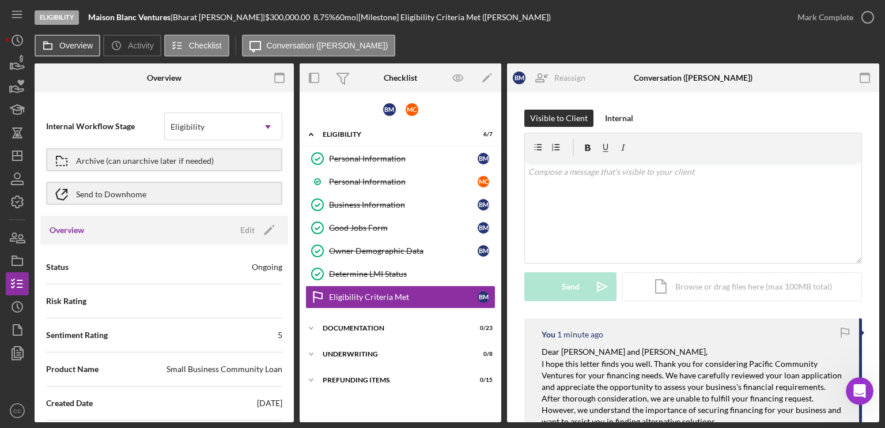
click at [66, 48] on label "Overview" at bounding box center [75, 45] width 33 height 9
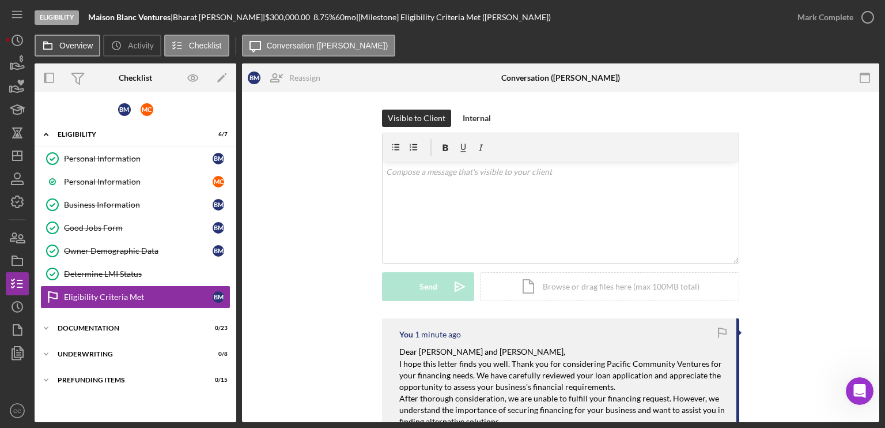
click at [66, 48] on label "Overview" at bounding box center [75, 45] width 33 height 9
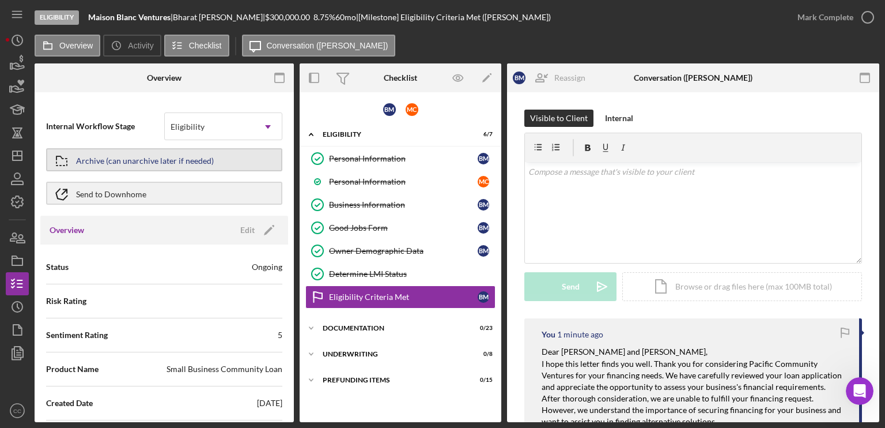
click at [80, 158] on div "Archive (can unarchive later if needed)" at bounding box center [145, 159] width 138 height 21
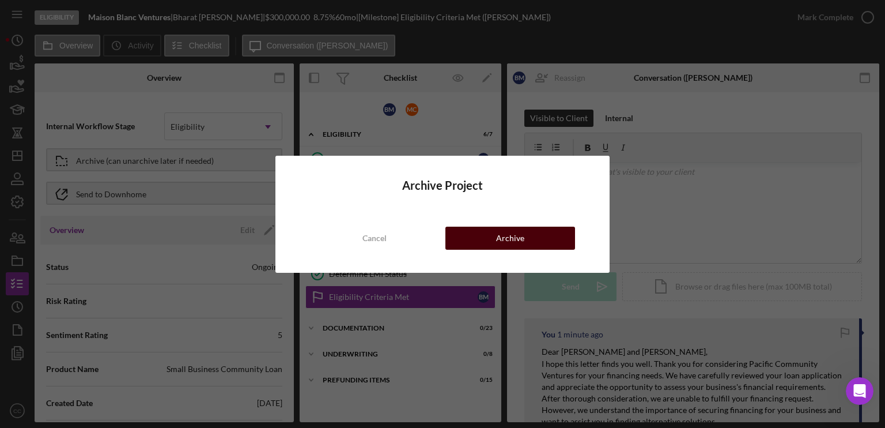
click at [512, 243] on div "Archive" at bounding box center [510, 237] width 28 height 23
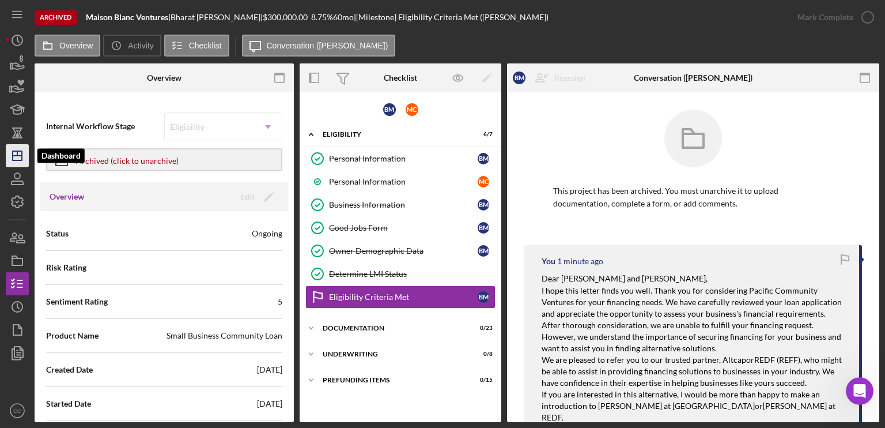
click at [18, 159] on icon "Icon/Dashboard" at bounding box center [17, 155] width 29 height 29
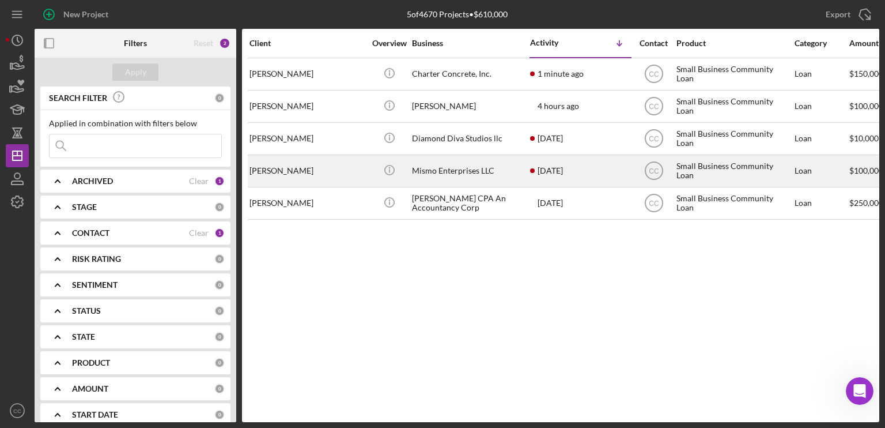
drag, startPoint x: 323, startPoint y: 173, endPoint x: 251, endPoint y: 175, distance: 72.0
click at [251, 175] on div "[PERSON_NAME]" at bounding box center [307, 171] width 115 height 31
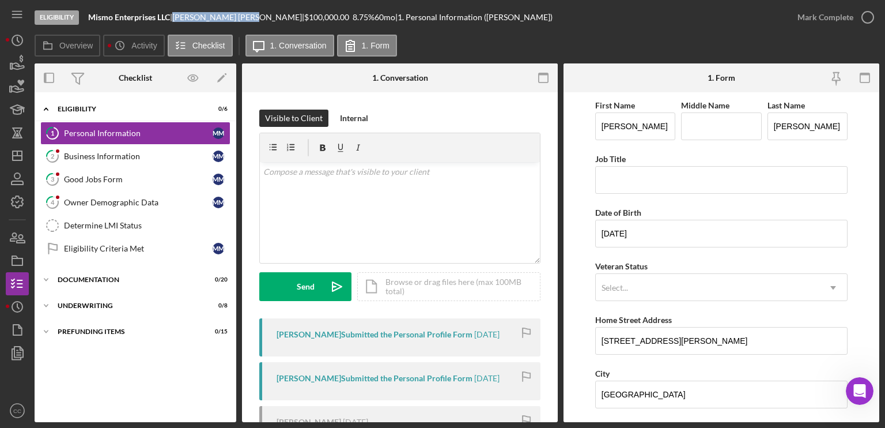
drag, startPoint x: 237, startPoint y: 18, endPoint x: 182, endPoint y: 17, distance: 55.3
click at [182, 17] on div "[PERSON_NAME] |" at bounding box center [238, 17] width 132 height 9
copy div "[PERSON_NAME]"
drag, startPoint x: 173, startPoint y: 16, endPoint x: 90, endPoint y: 15, distance: 83.0
click at [90, 15] on div "Mismo Enterprises LLC |" at bounding box center [130, 17] width 84 height 9
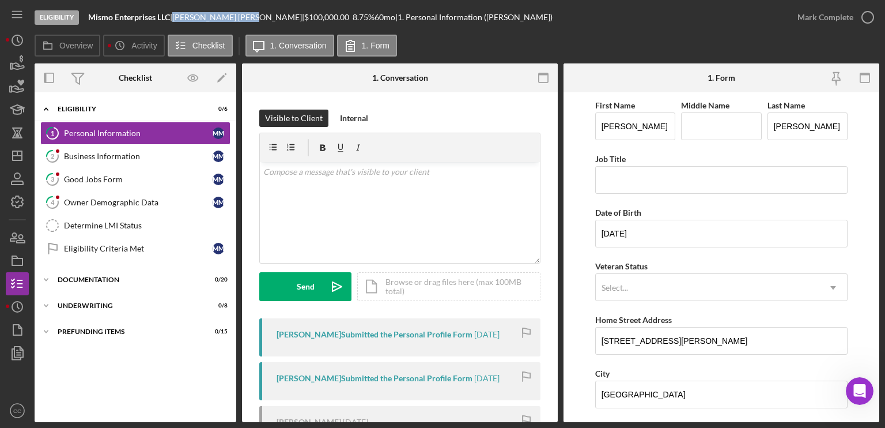
copy b "Mismo Enterprises LLC"
click at [18, 160] on polygon "button" at bounding box center [17, 155] width 9 height 9
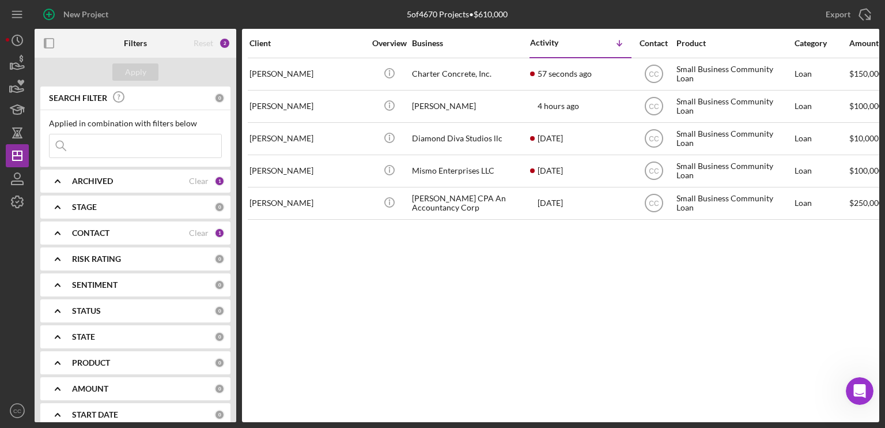
click at [549, 314] on div "Client Overview Business Activity Icon/Table Sort Arrow Contact Product Categor…" at bounding box center [560, 225] width 637 height 393
